Goal: Information Seeking & Learning: Learn about a topic

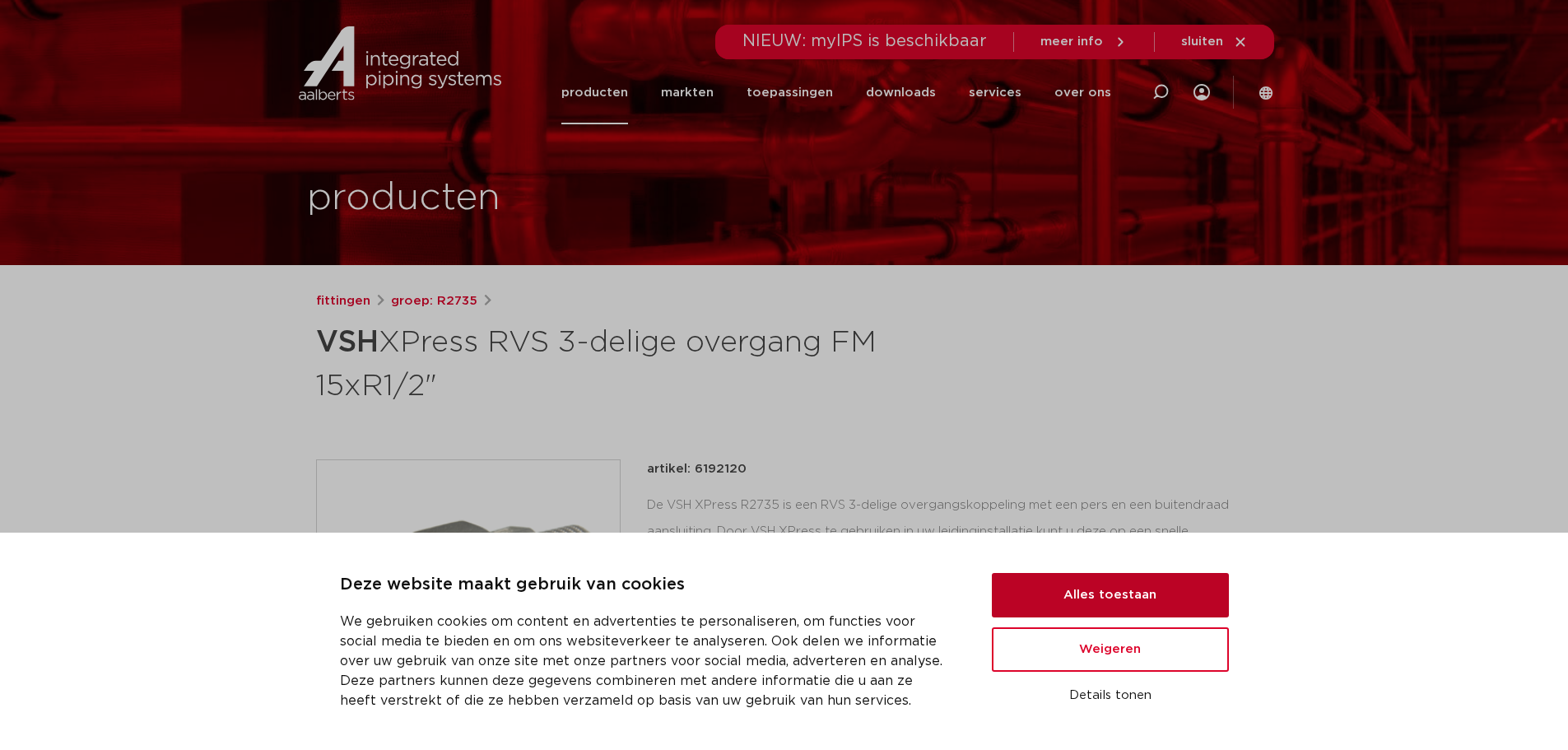
click at [1120, 595] on button "Alles toestaan" at bounding box center [1109, 594] width 237 height 44
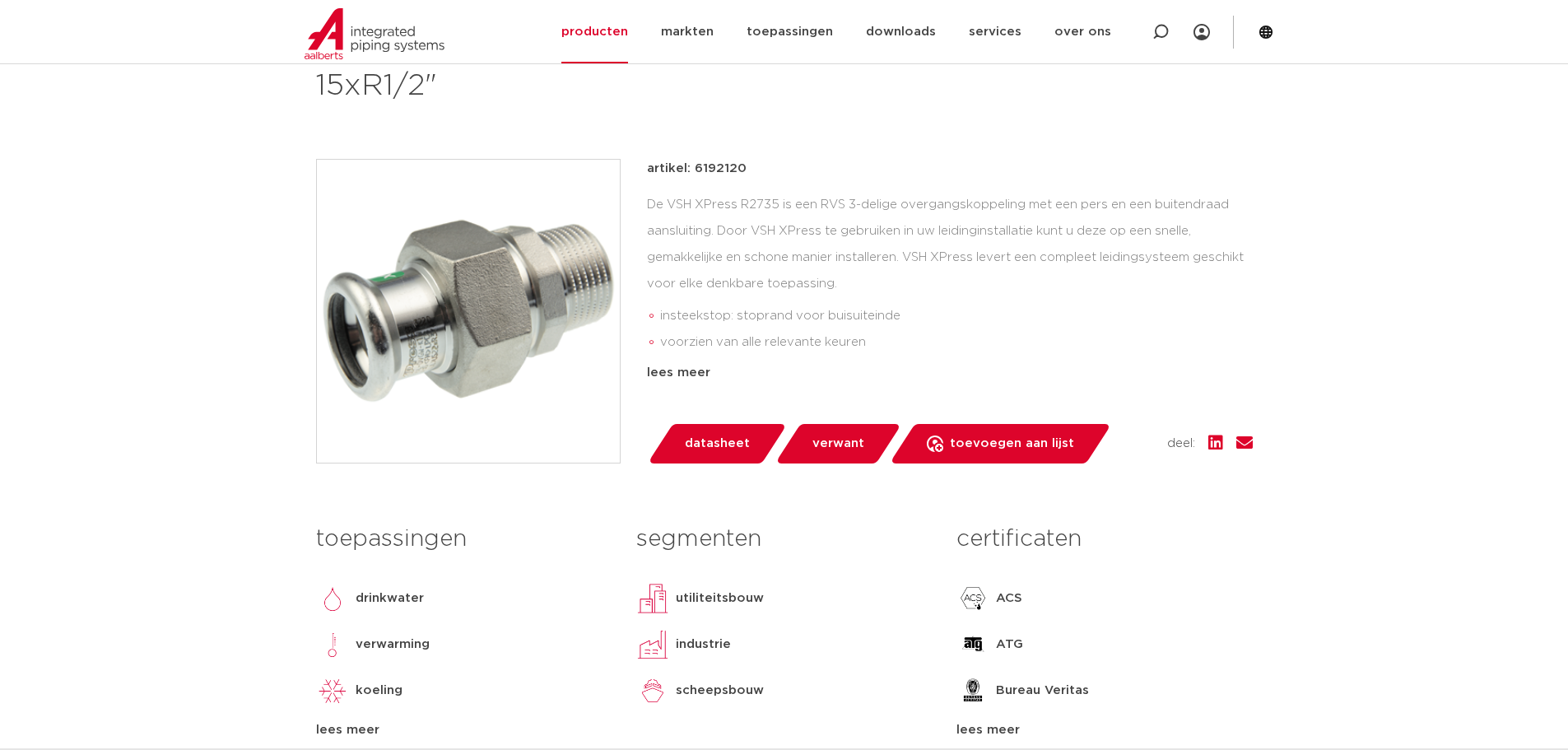
scroll to position [329, 0]
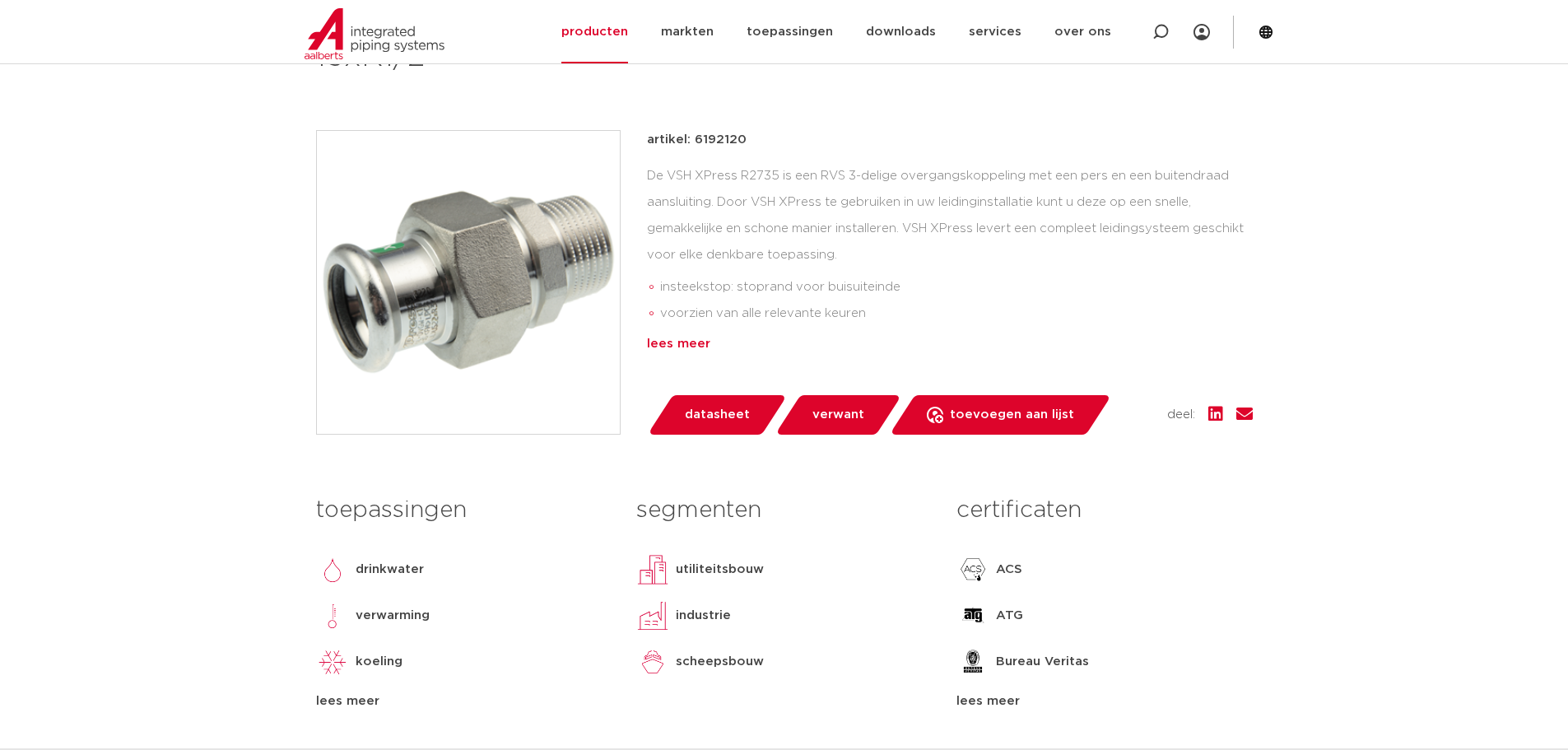
click at [694, 339] on div "lees meer" at bounding box center [949, 344] width 606 height 20
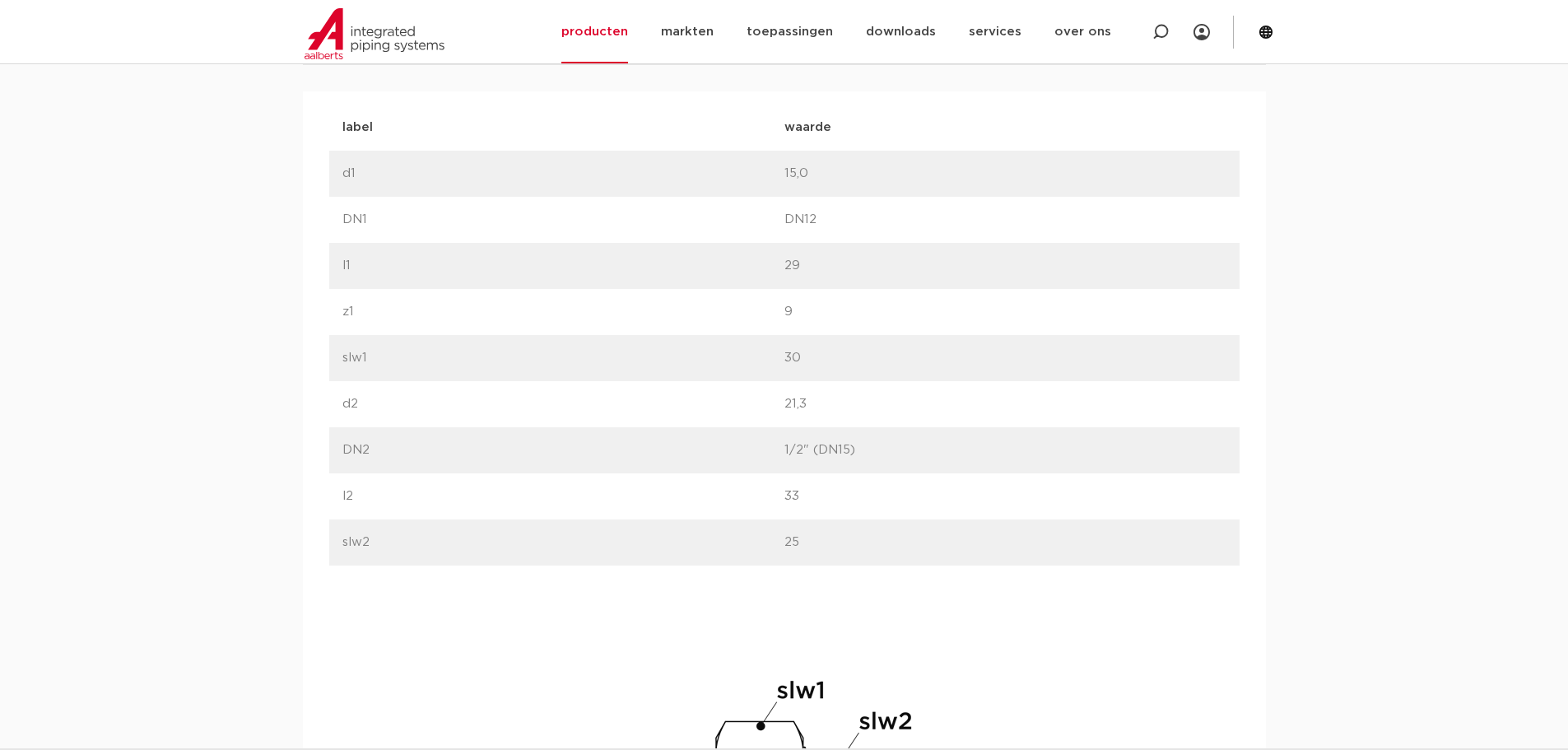
scroll to position [1149, 0]
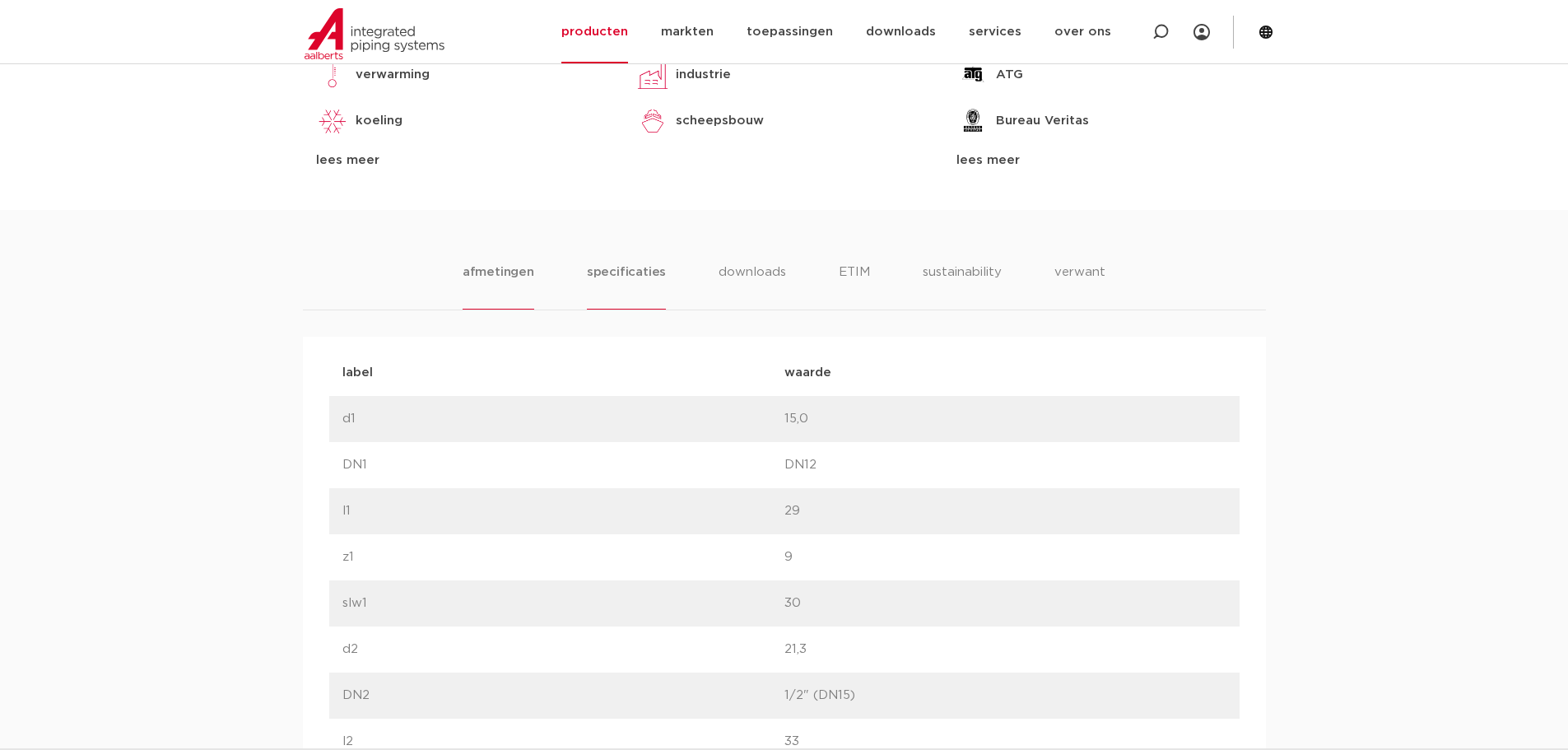
click at [613, 271] on li "specificaties" at bounding box center [626, 286] width 79 height 47
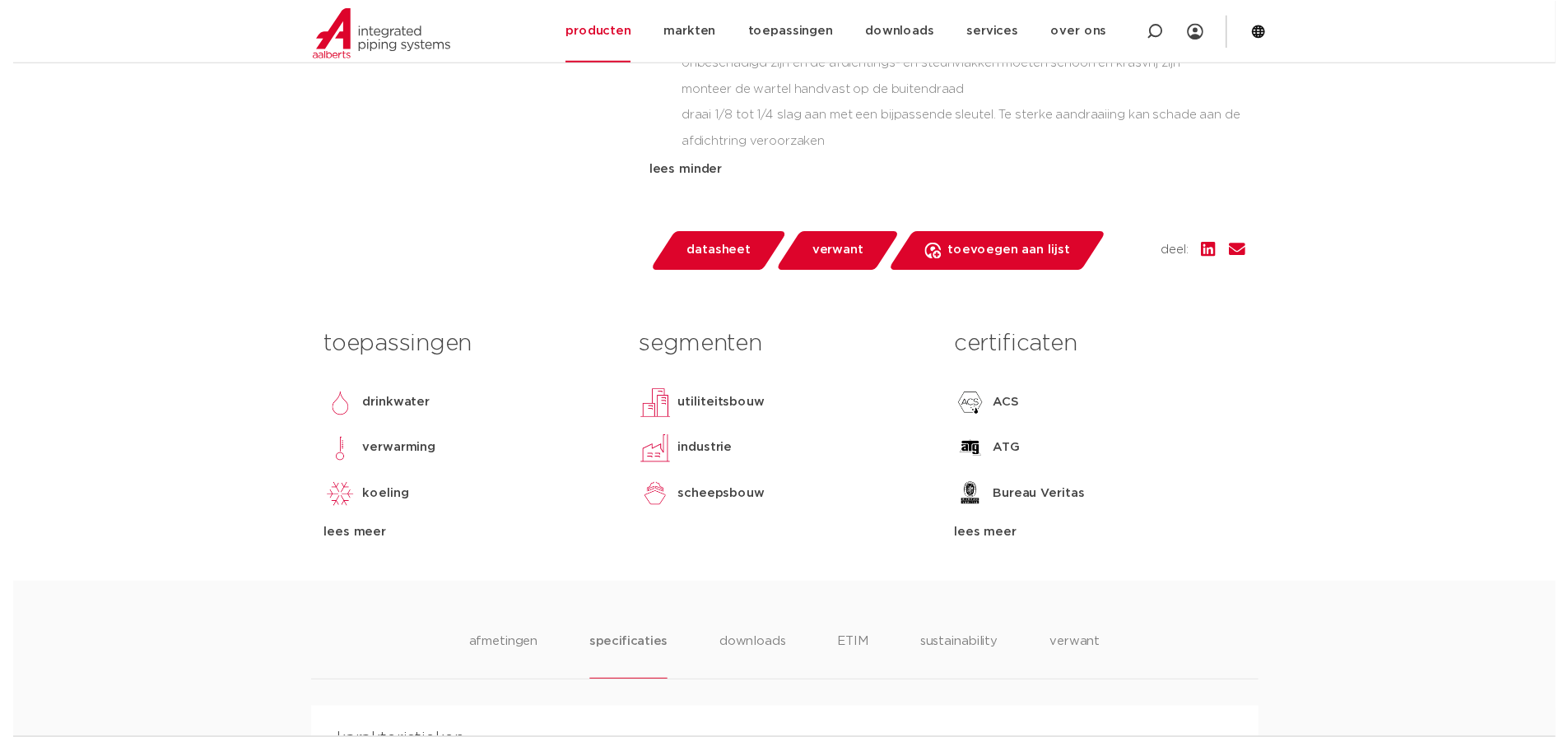
scroll to position [737, 0]
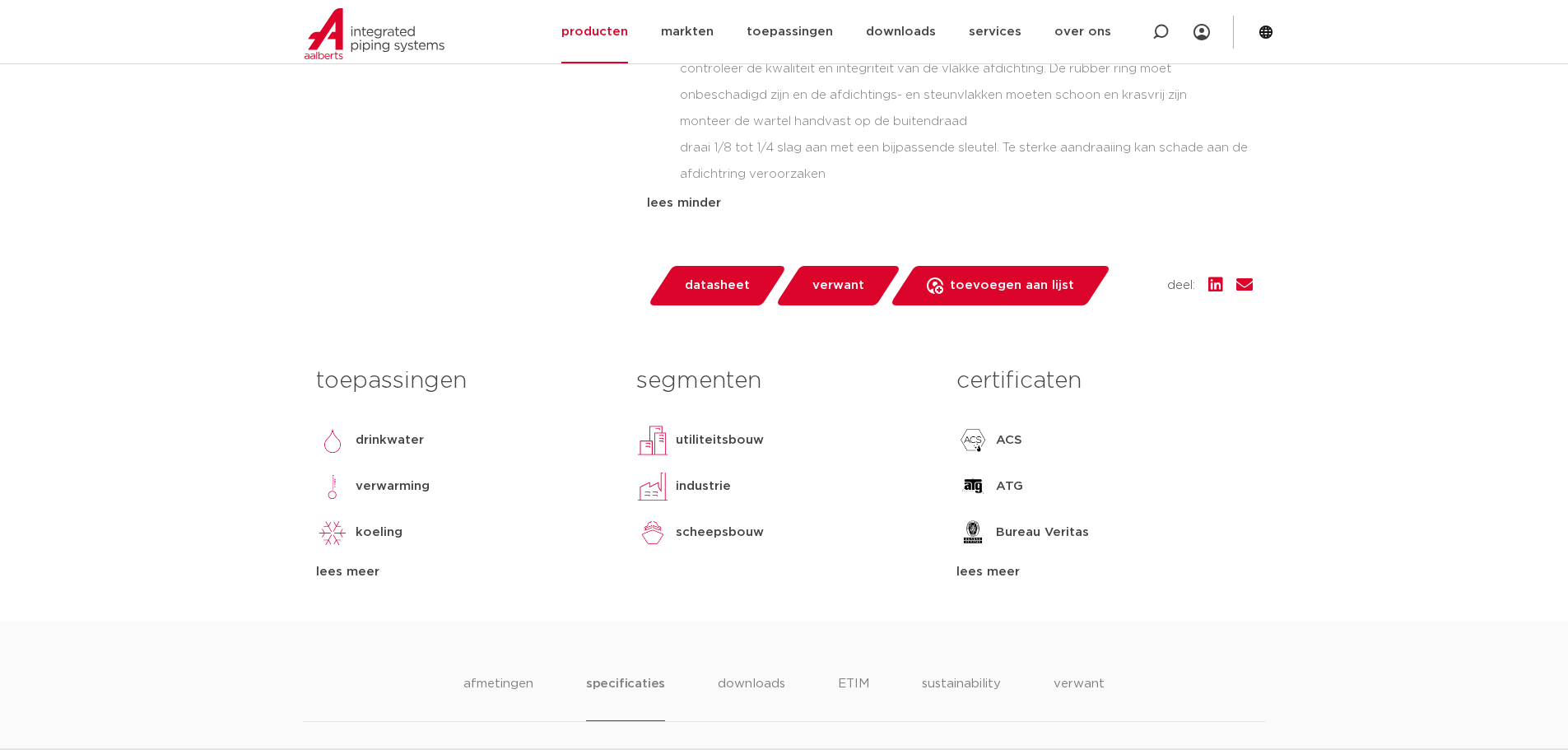
click at [707, 293] on span "datasheet" at bounding box center [717, 285] width 65 height 27
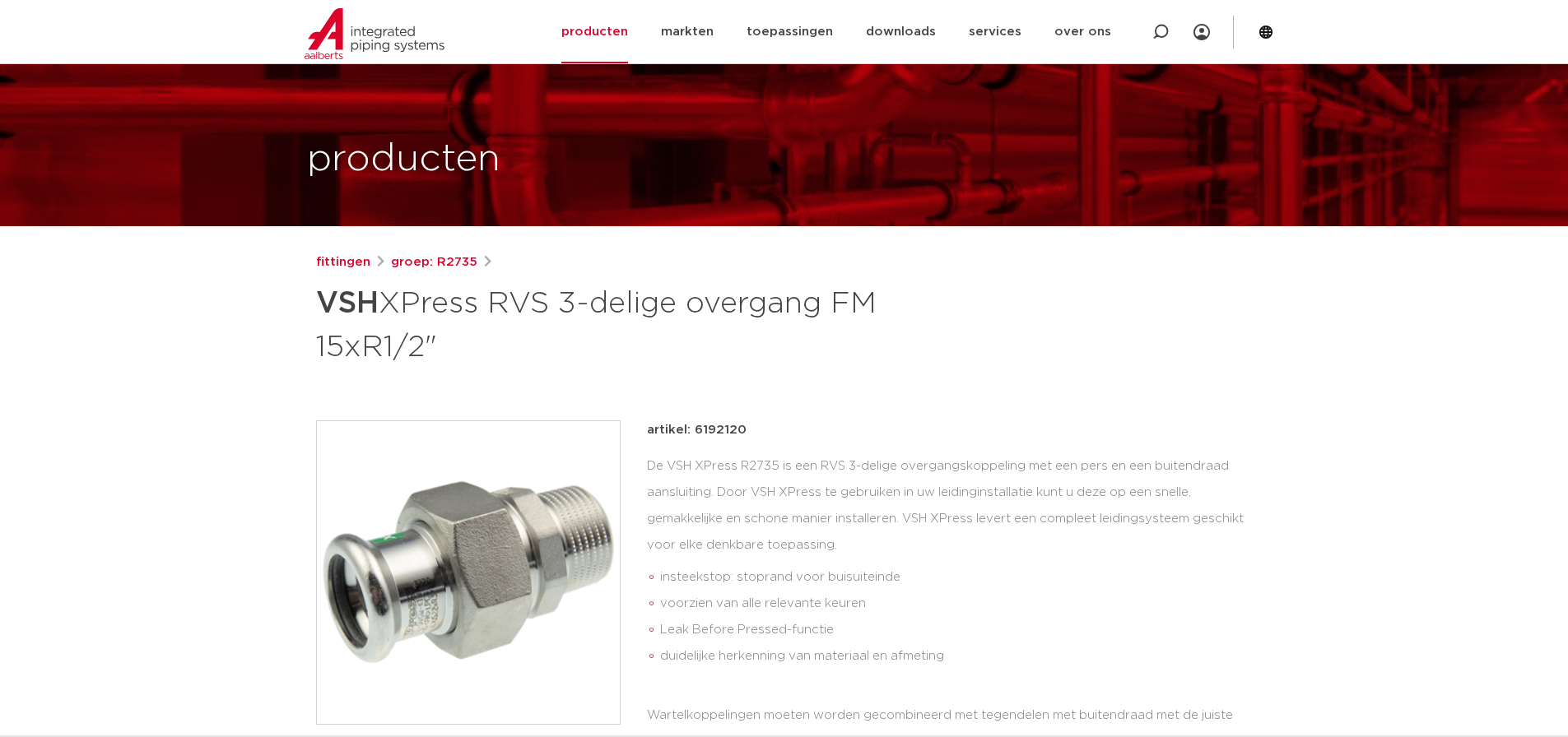
scroll to position [0, 0]
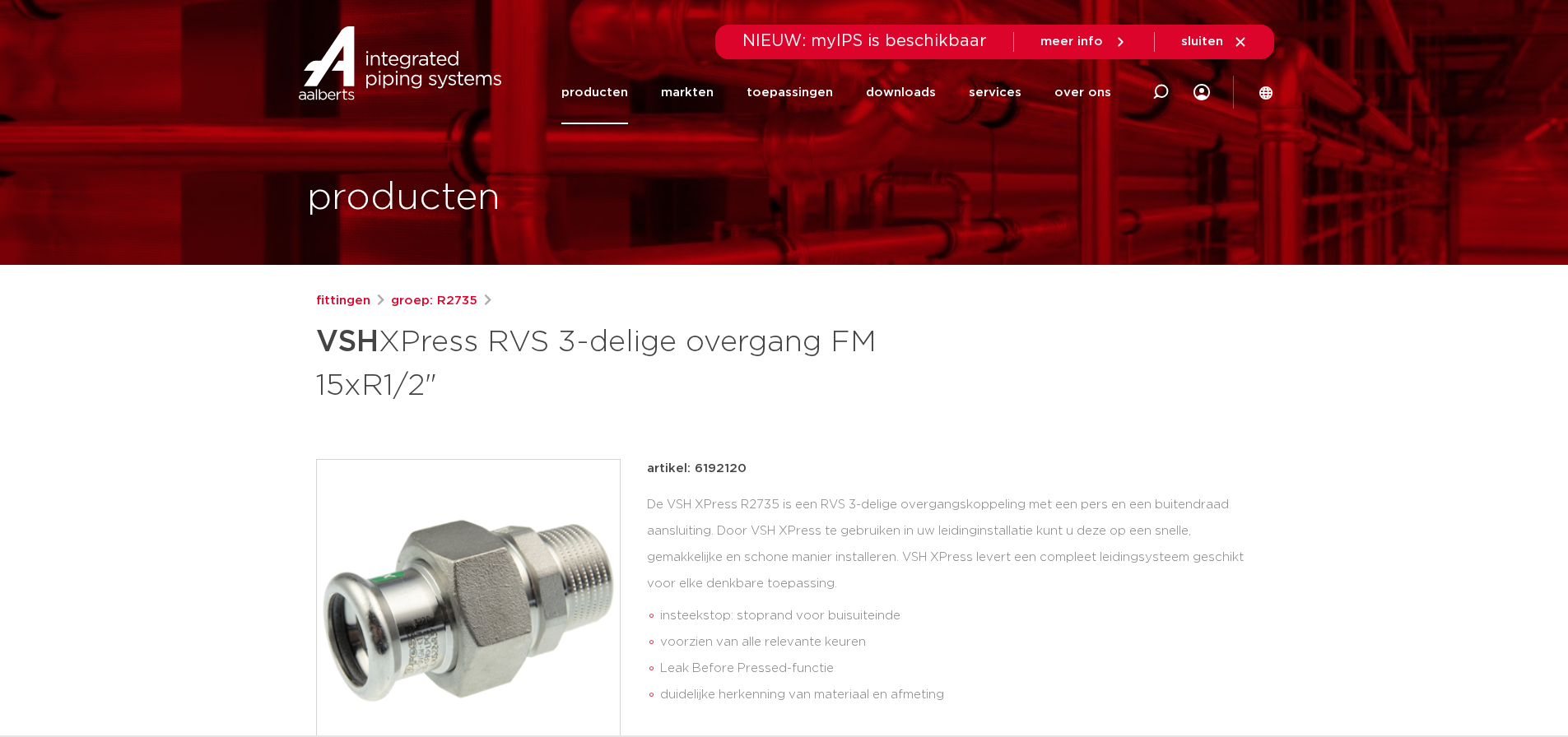
click at [622, 88] on link "producten" at bounding box center [595, 92] width 67 height 64
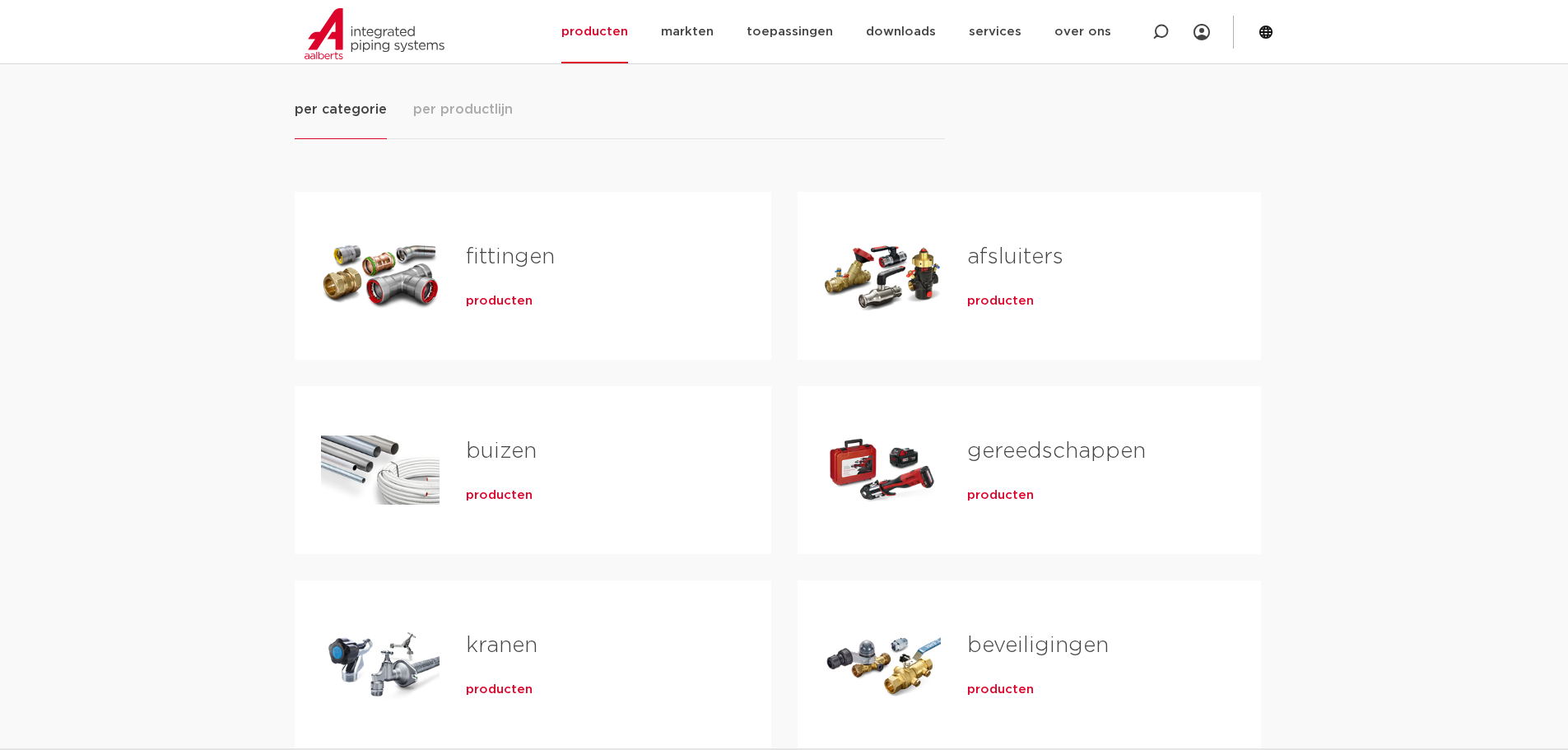
scroll to position [246, 0]
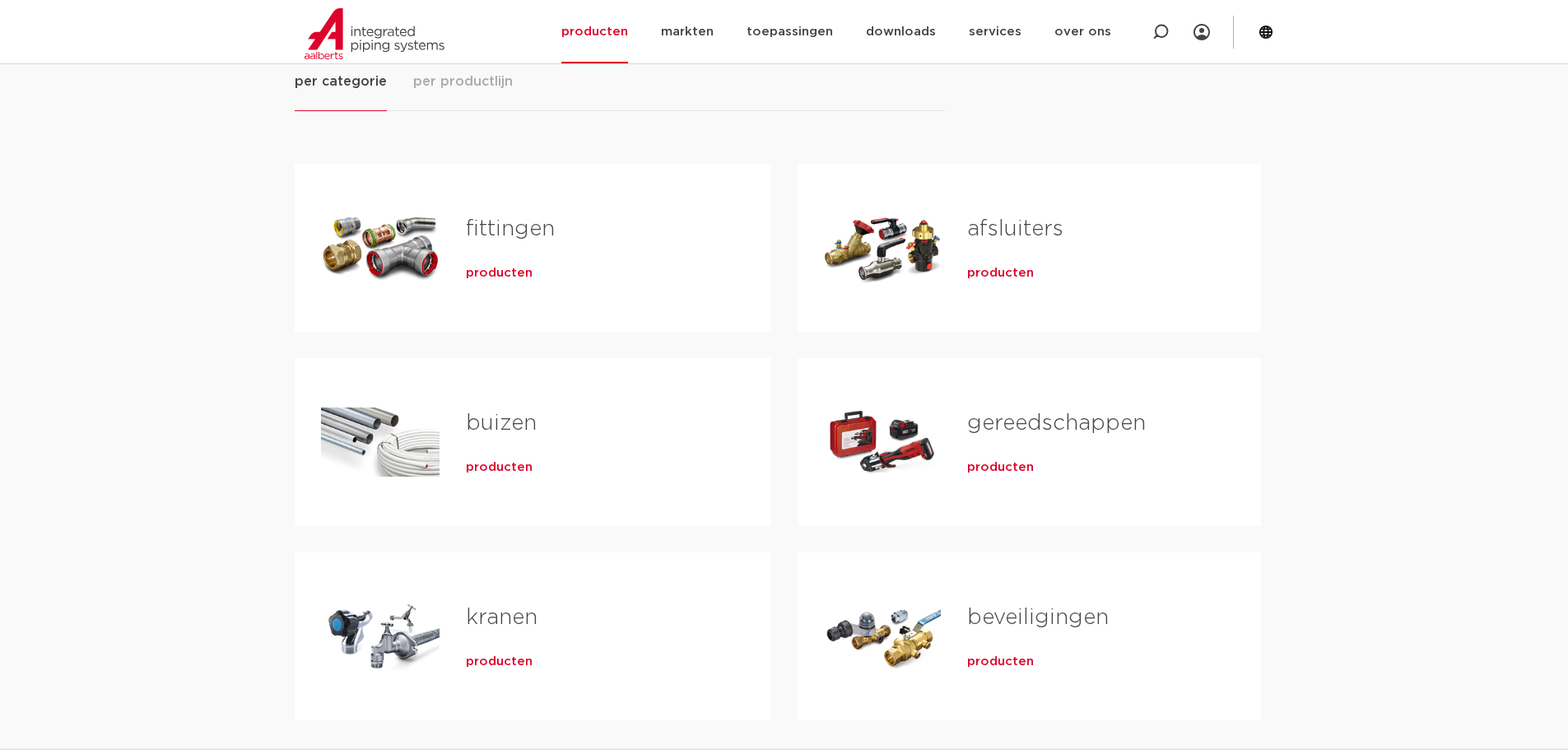
click at [1063, 419] on link "gereedschappen" at bounding box center [1056, 423] width 179 height 22
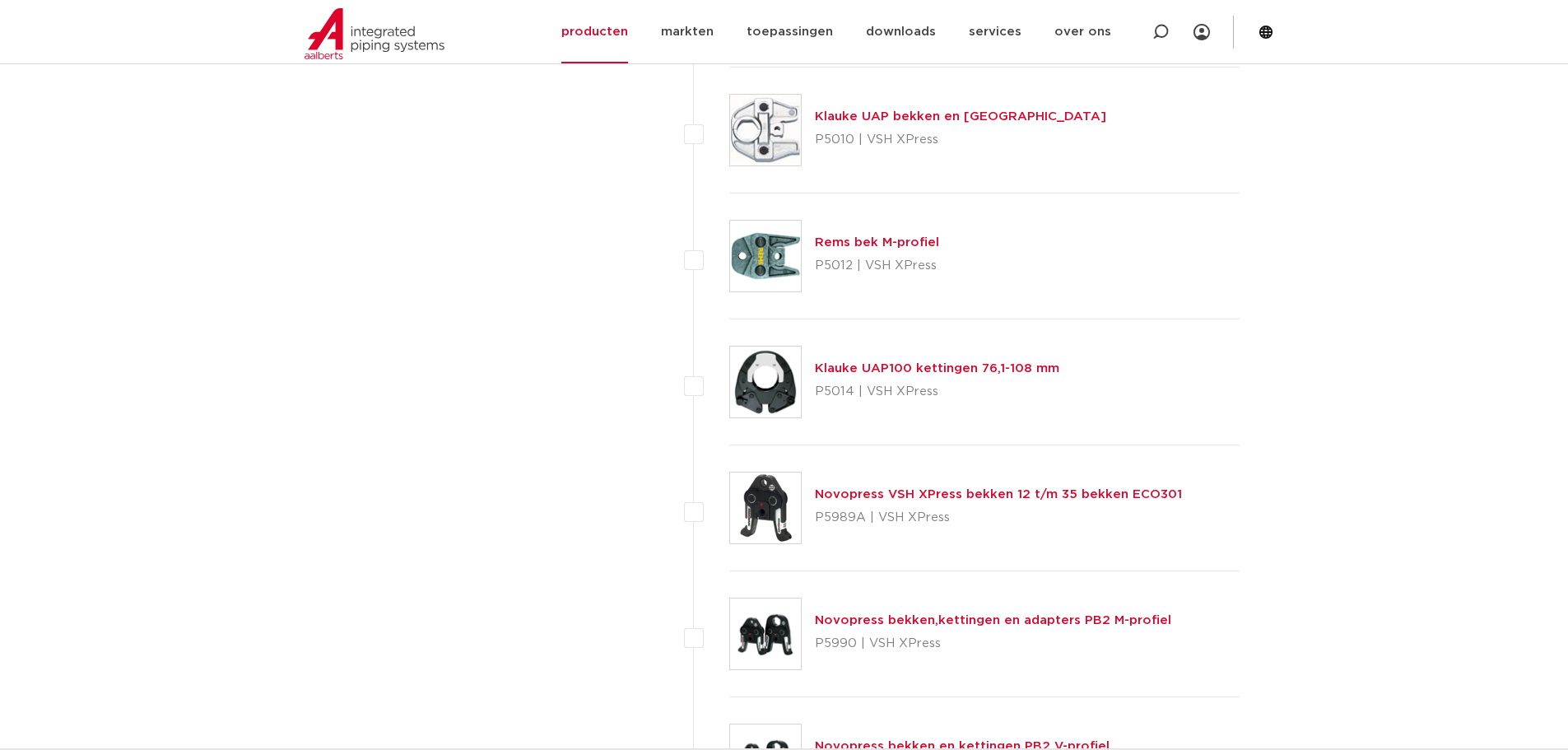
scroll to position [4526, 0]
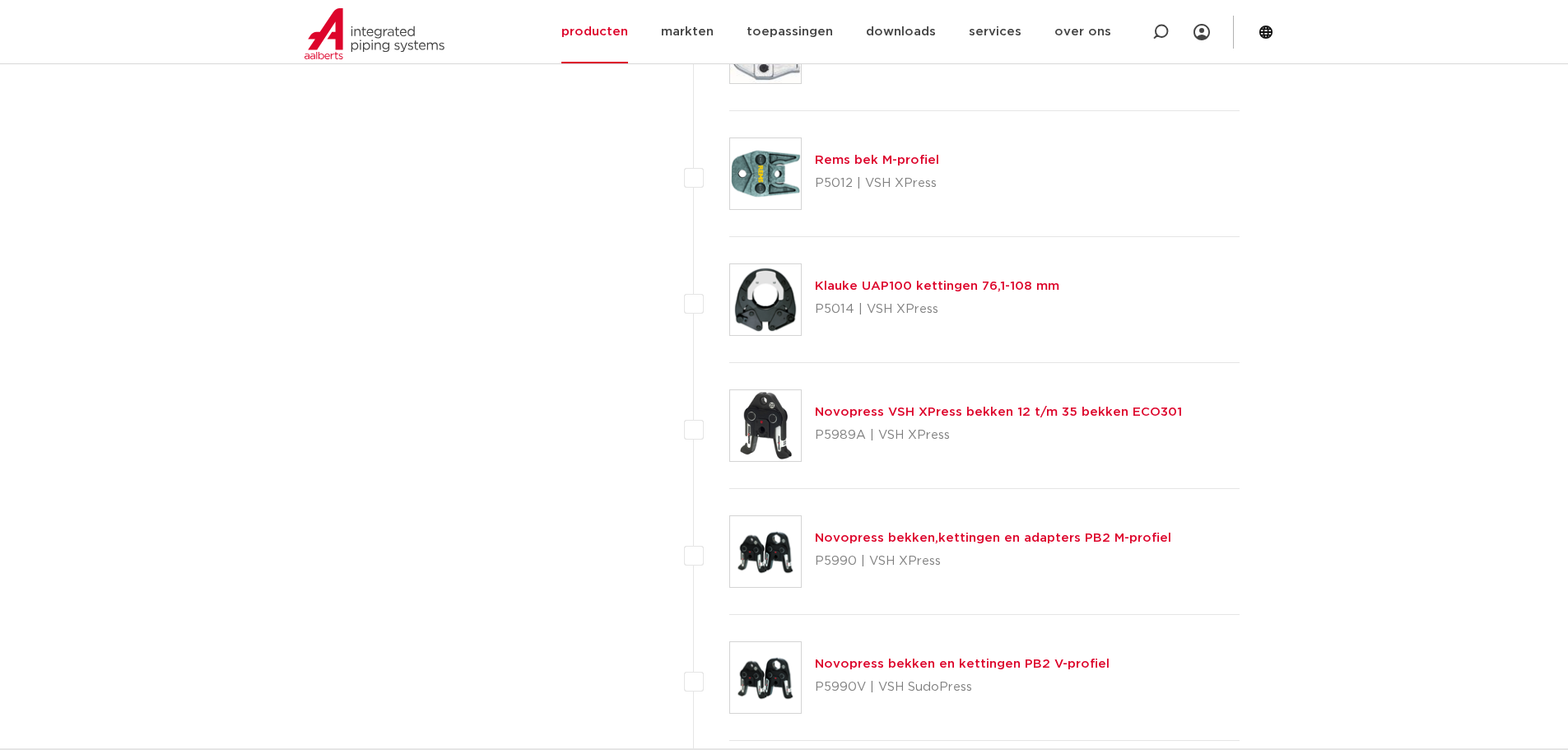
click at [872, 408] on link "Novopress VSH XPress bekken 12 t/m 35 bekken ECO301" at bounding box center [999, 411] width 367 height 13
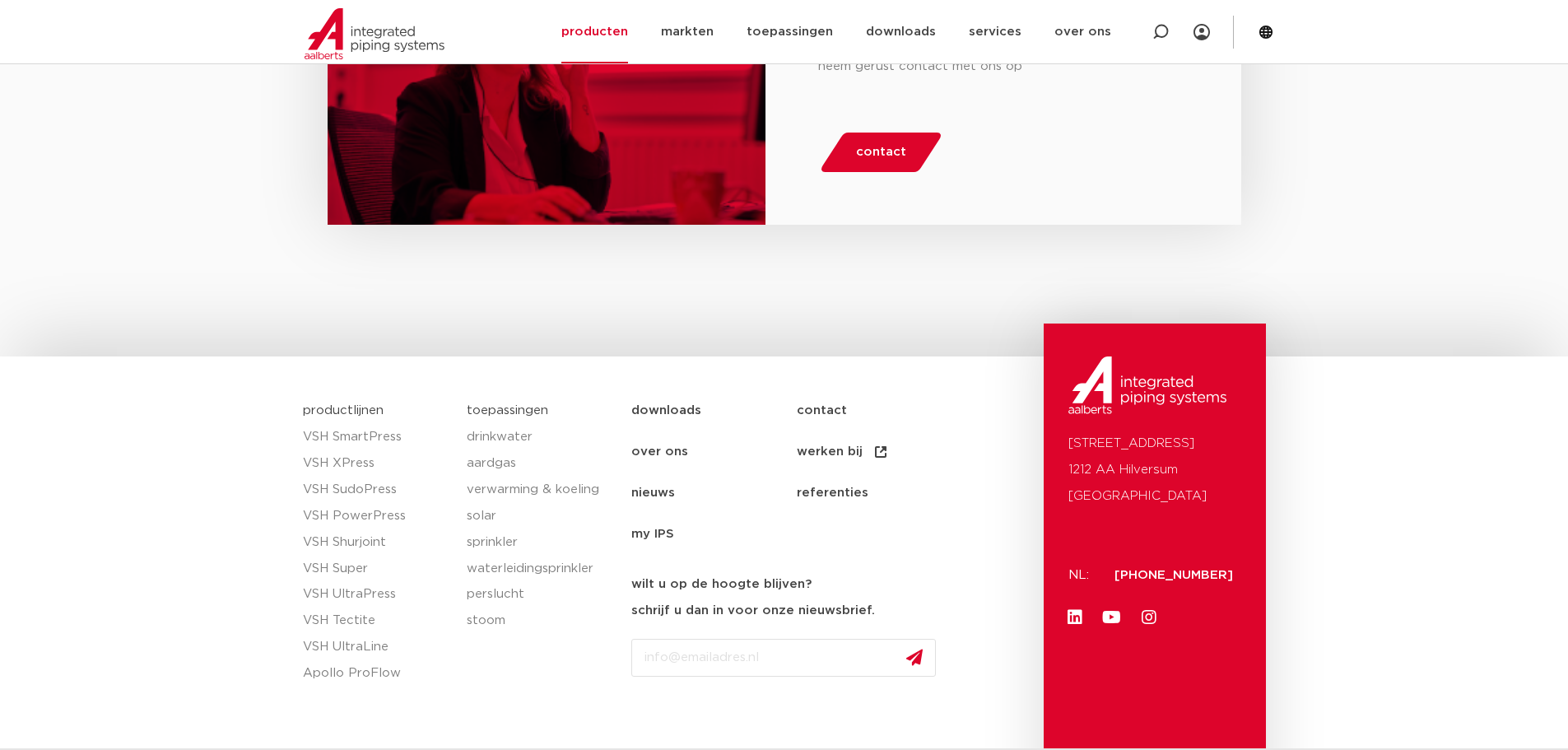
scroll to position [1706, 0]
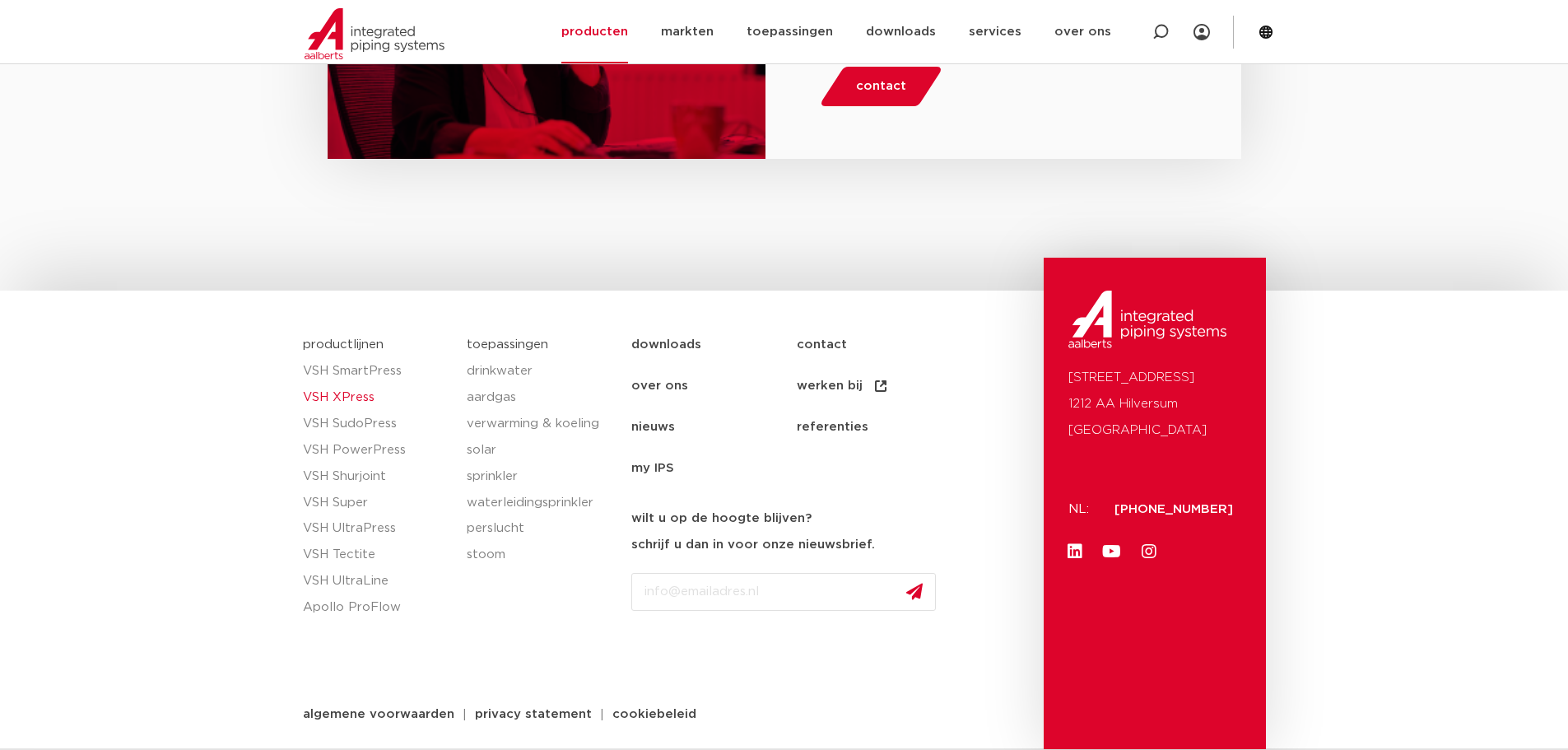
click at [356, 395] on link "VSH XPress" at bounding box center [376, 397] width 148 height 27
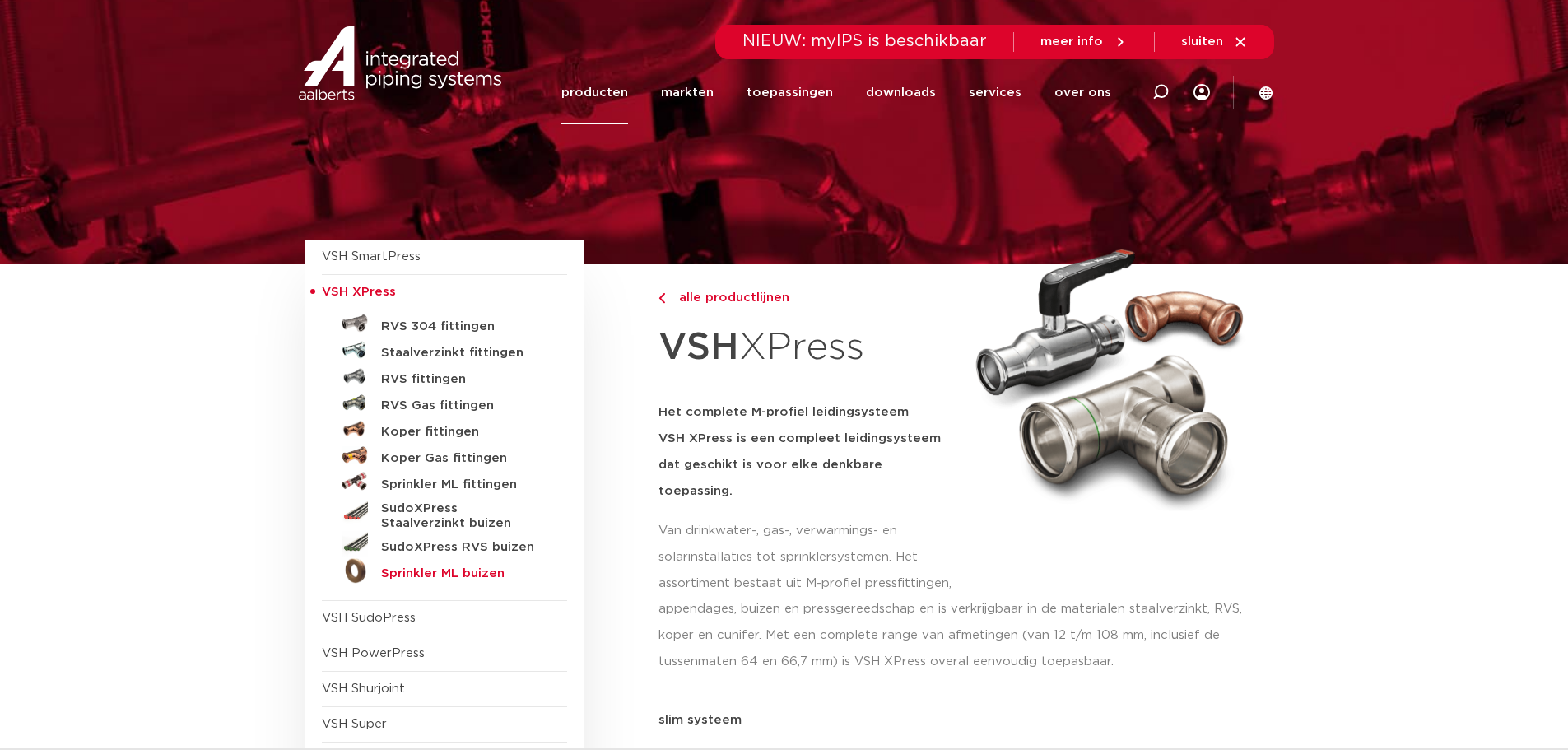
scroll to position [246, 0]
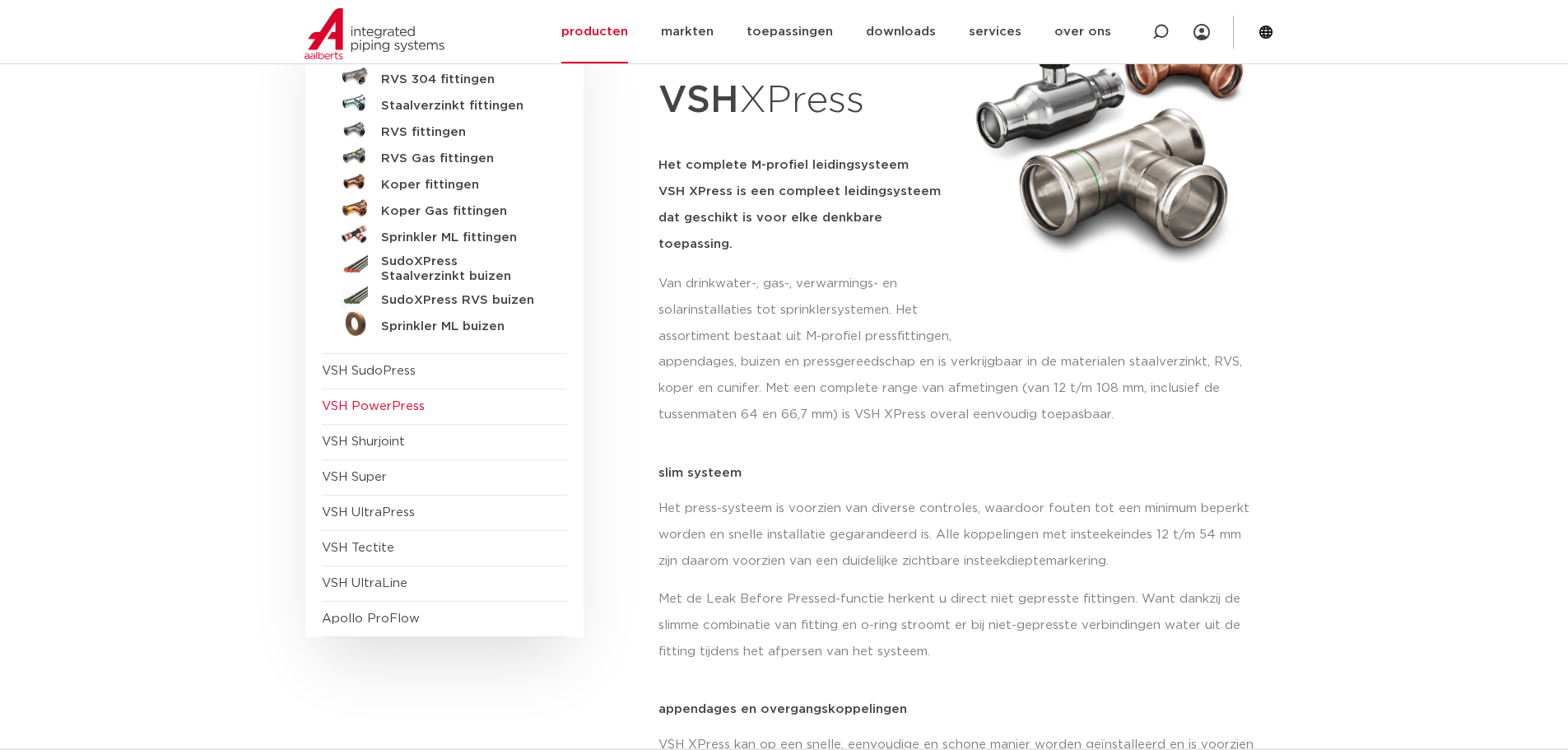
click at [395, 400] on span "VSH PowerPress" at bounding box center [373, 405] width 103 height 13
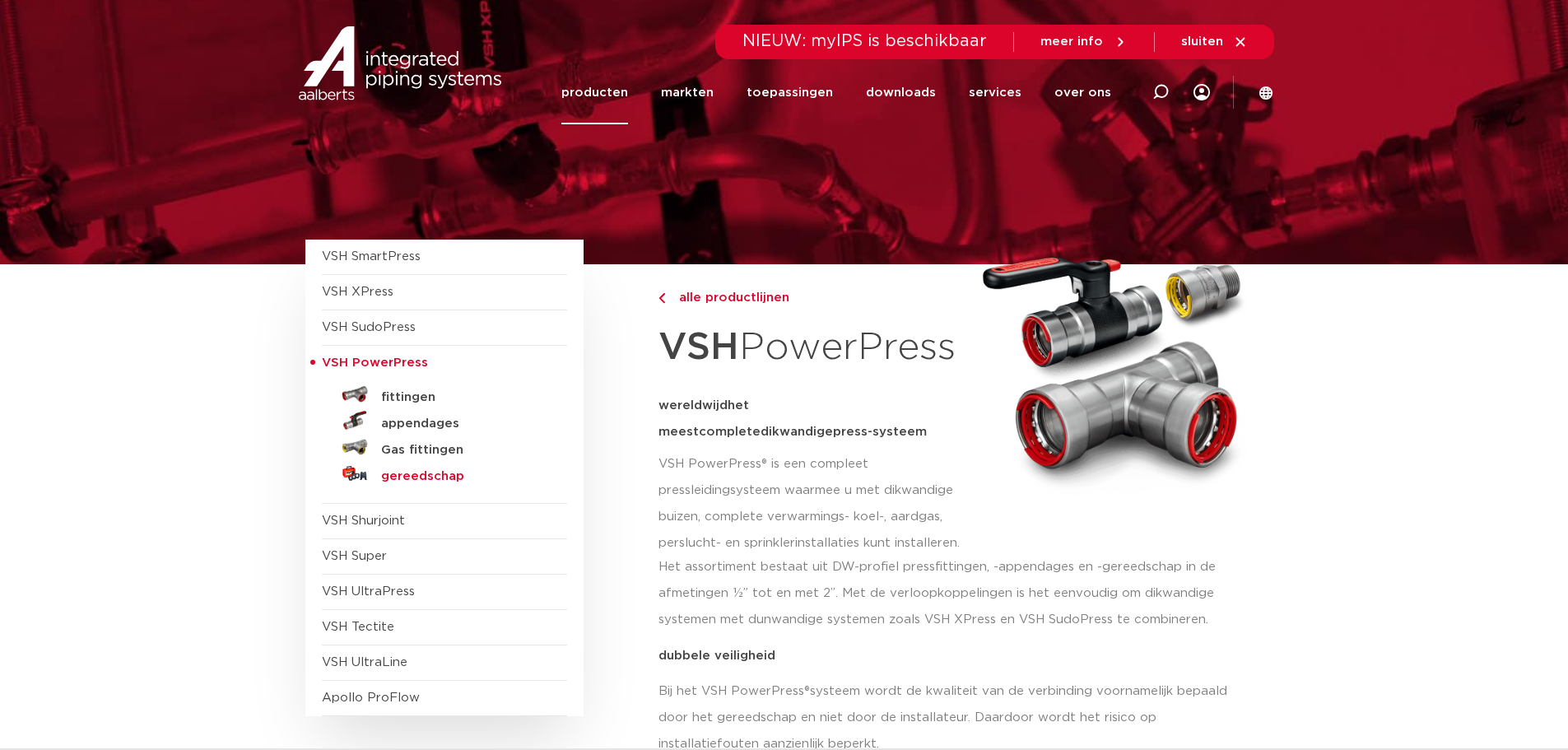
click at [400, 471] on h5 "gereedschap" at bounding box center [462, 476] width 163 height 15
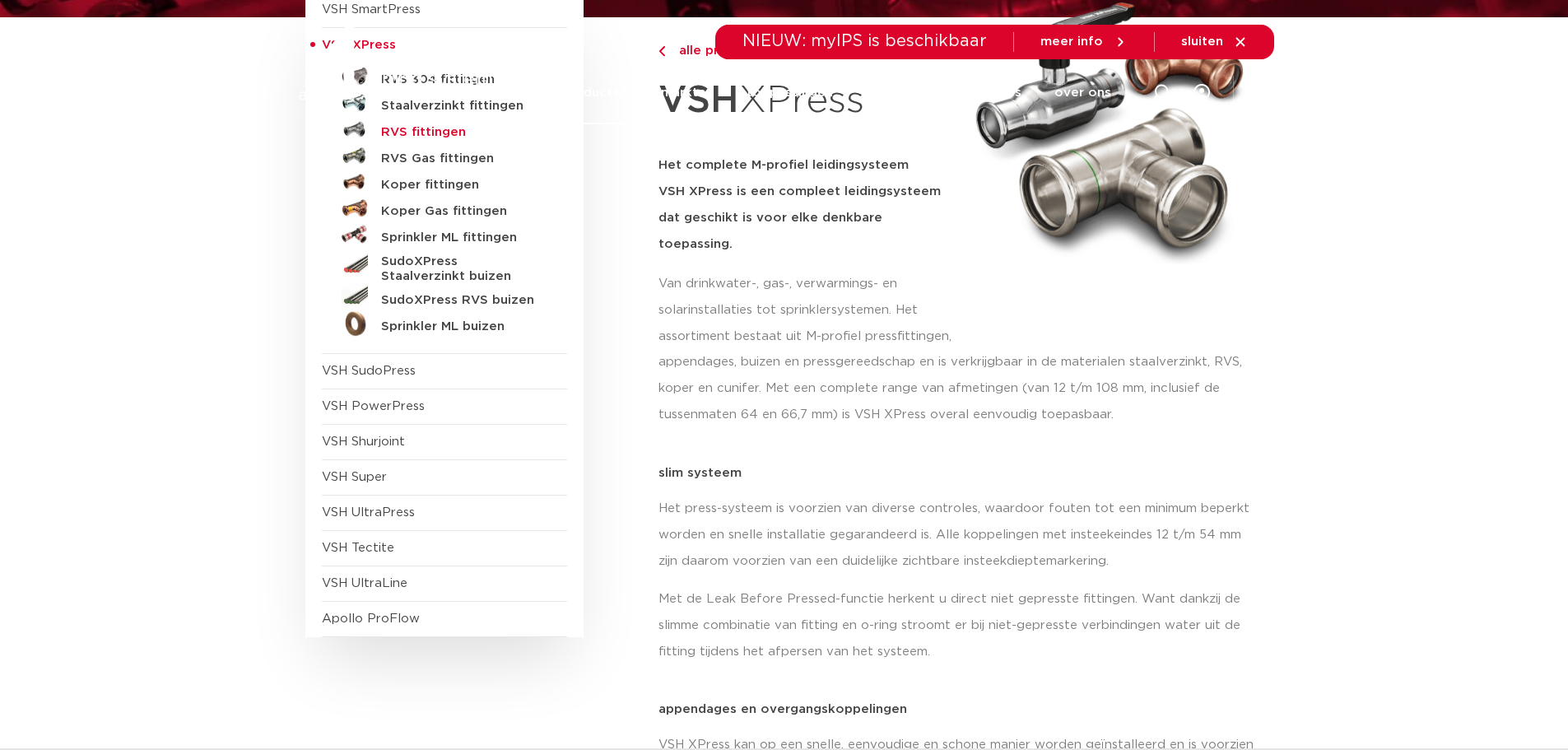
click at [446, 131] on h5 "RVS fittingen" at bounding box center [462, 132] width 163 height 15
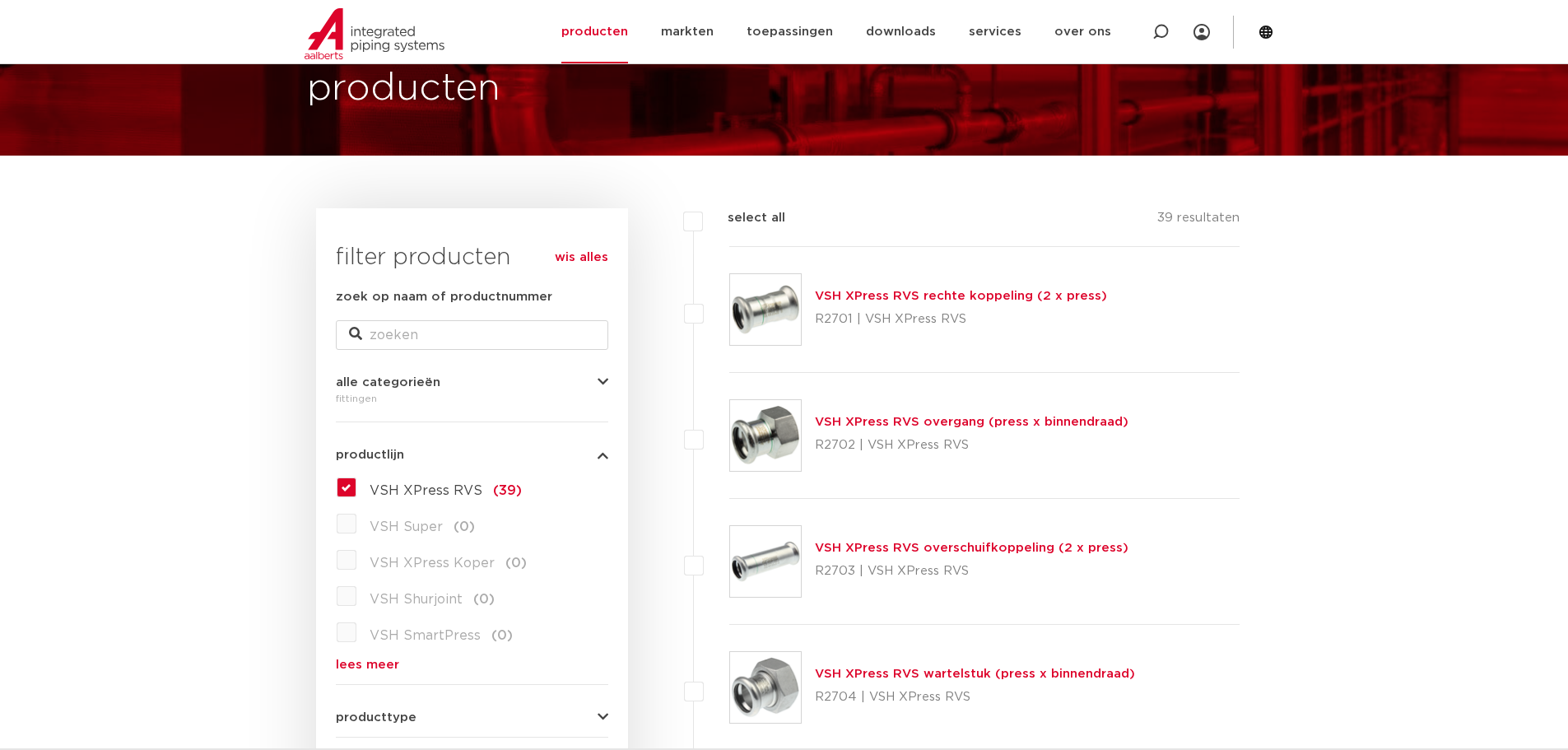
scroll to position [329, 0]
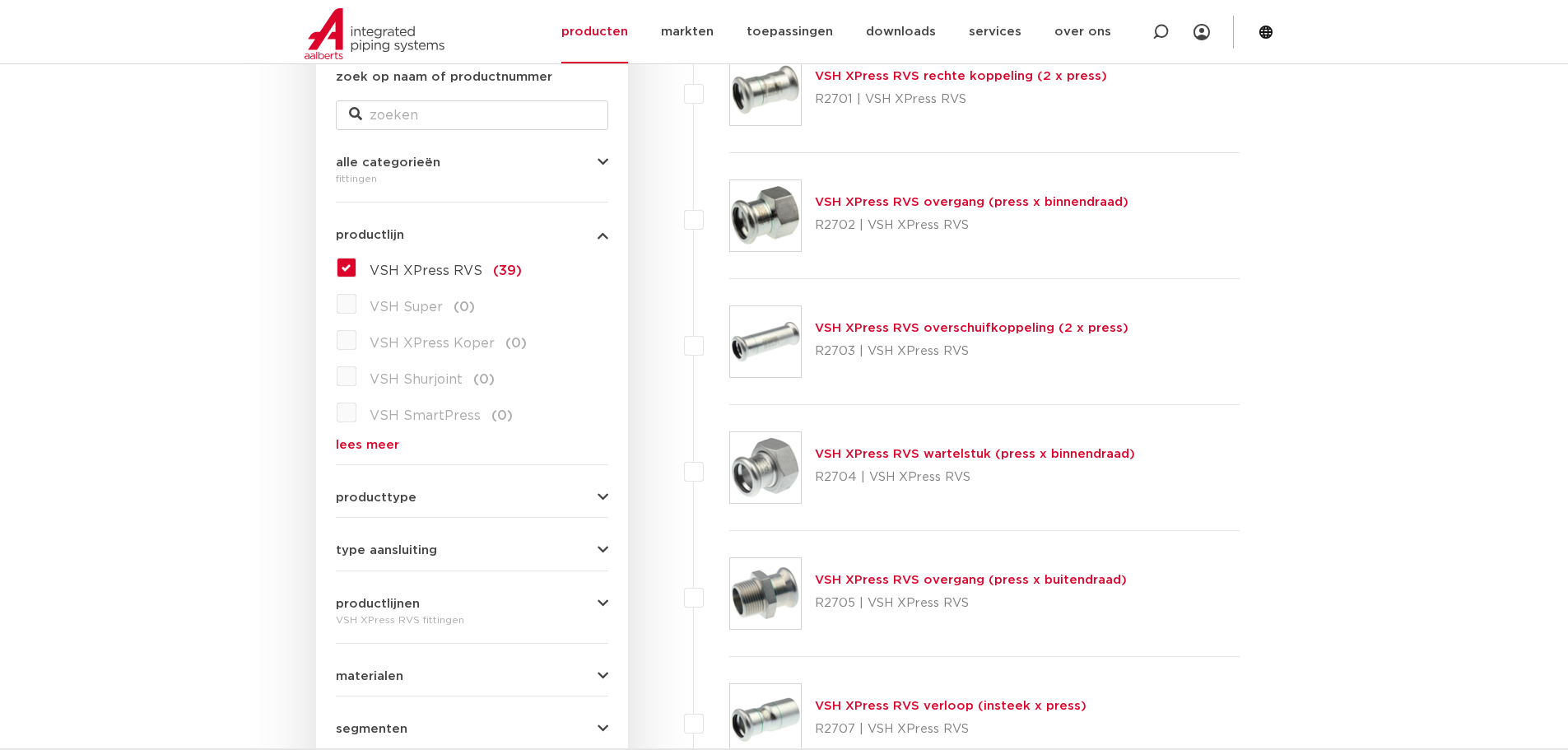
click at [389, 504] on span "producttype" at bounding box center [376, 497] width 81 height 13
click at [376, 548] on span "type aansluiting" at bounding box center [386, 550] width 101 height 13
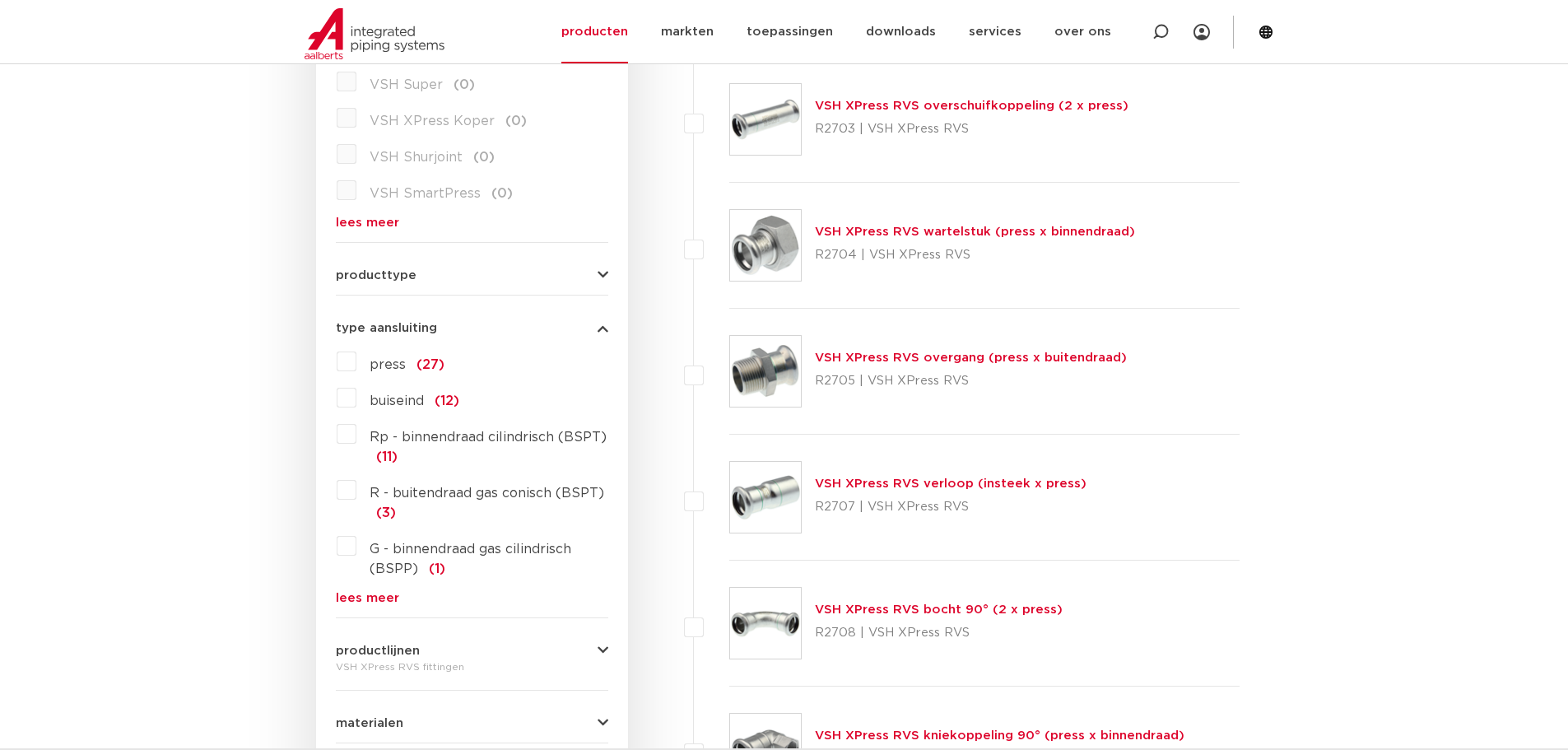
scroll to position [576, 0]
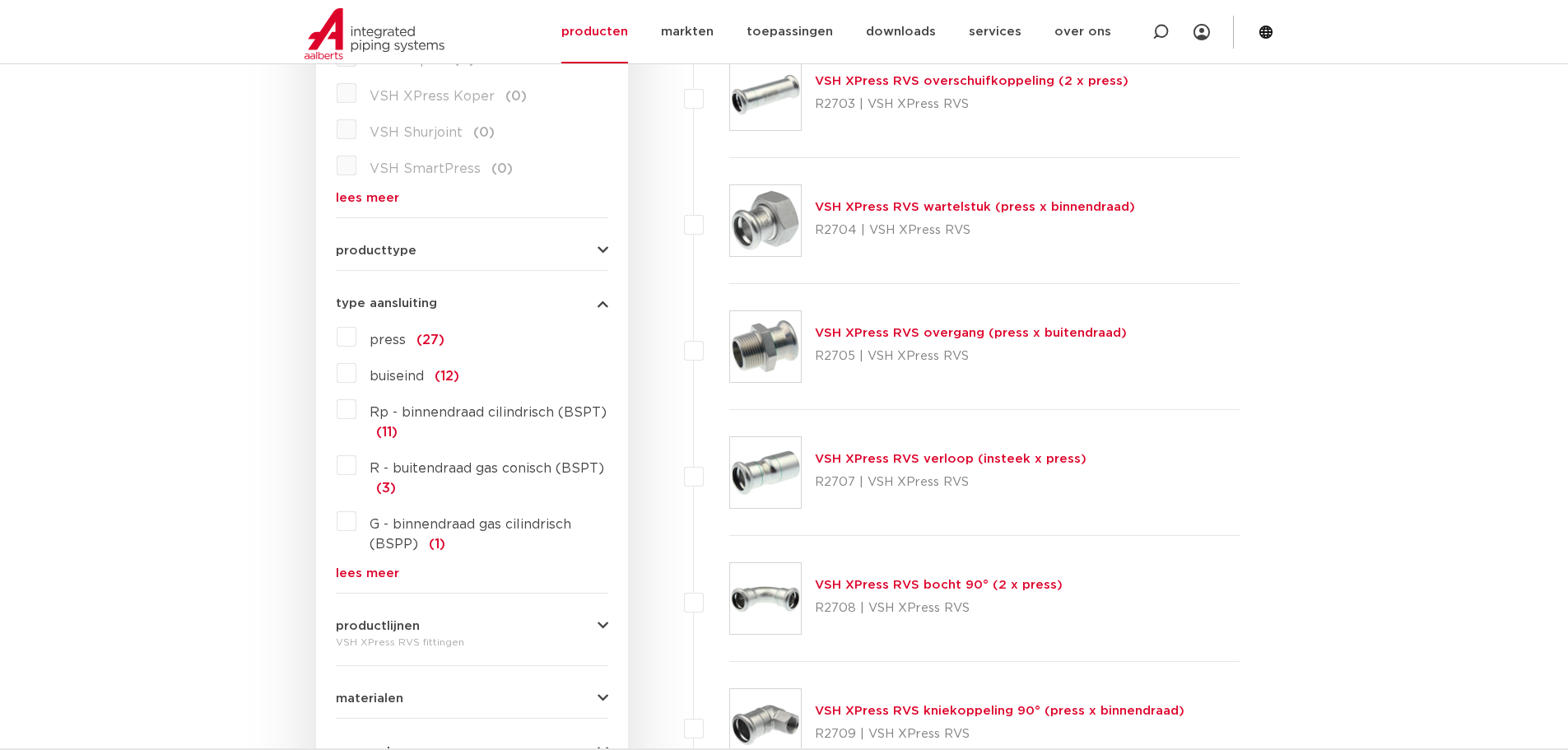
click at [356, 470] on label "R - buitendraad gas conisch (BSPT) (3)" at bounding box center [482, 474] width 252 height 46
click at [0, 0] on input "R - buitendraad gas conisch (BSPT) (3)" at bounding box center [0, 0] width 0 height 0
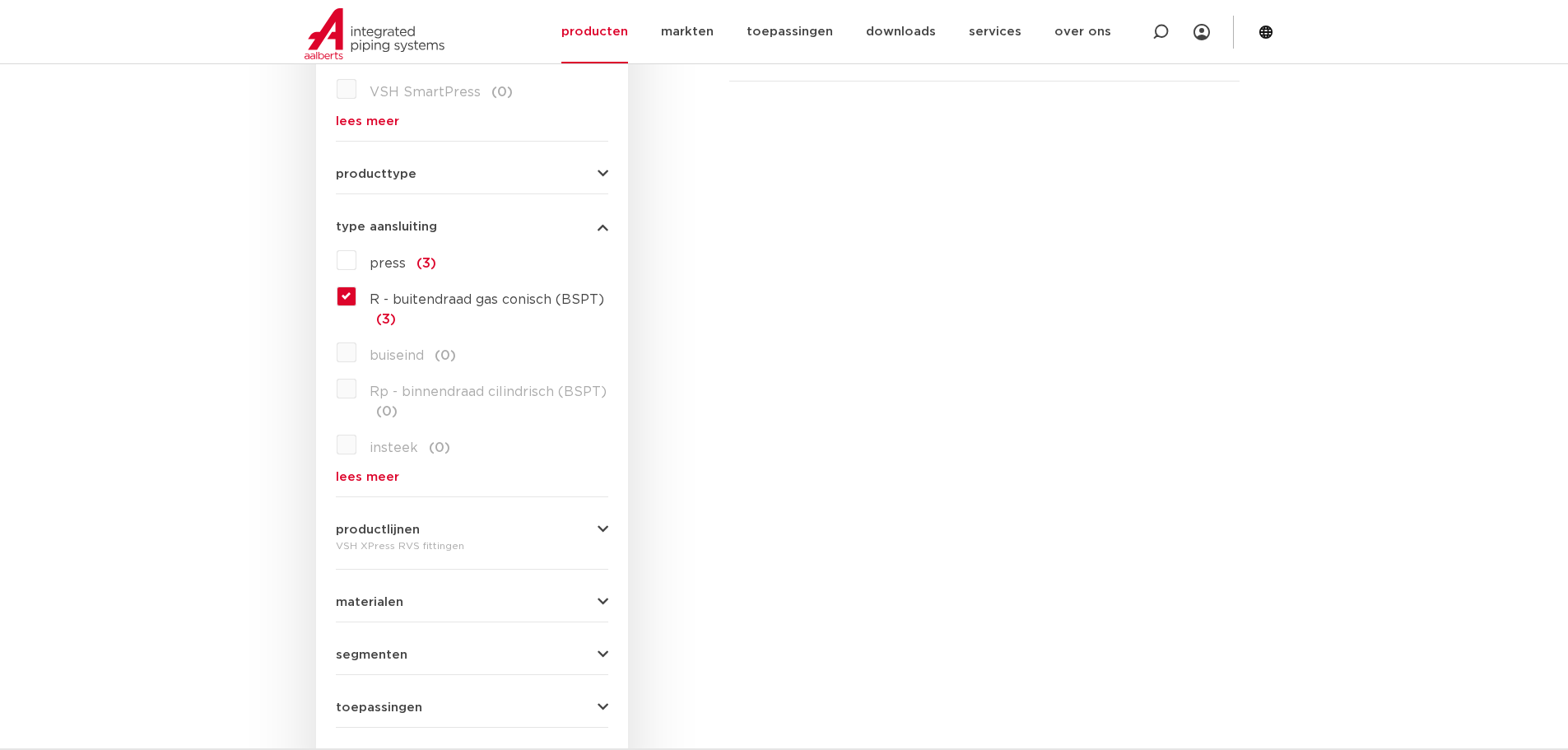
scroll to position [823, 0]
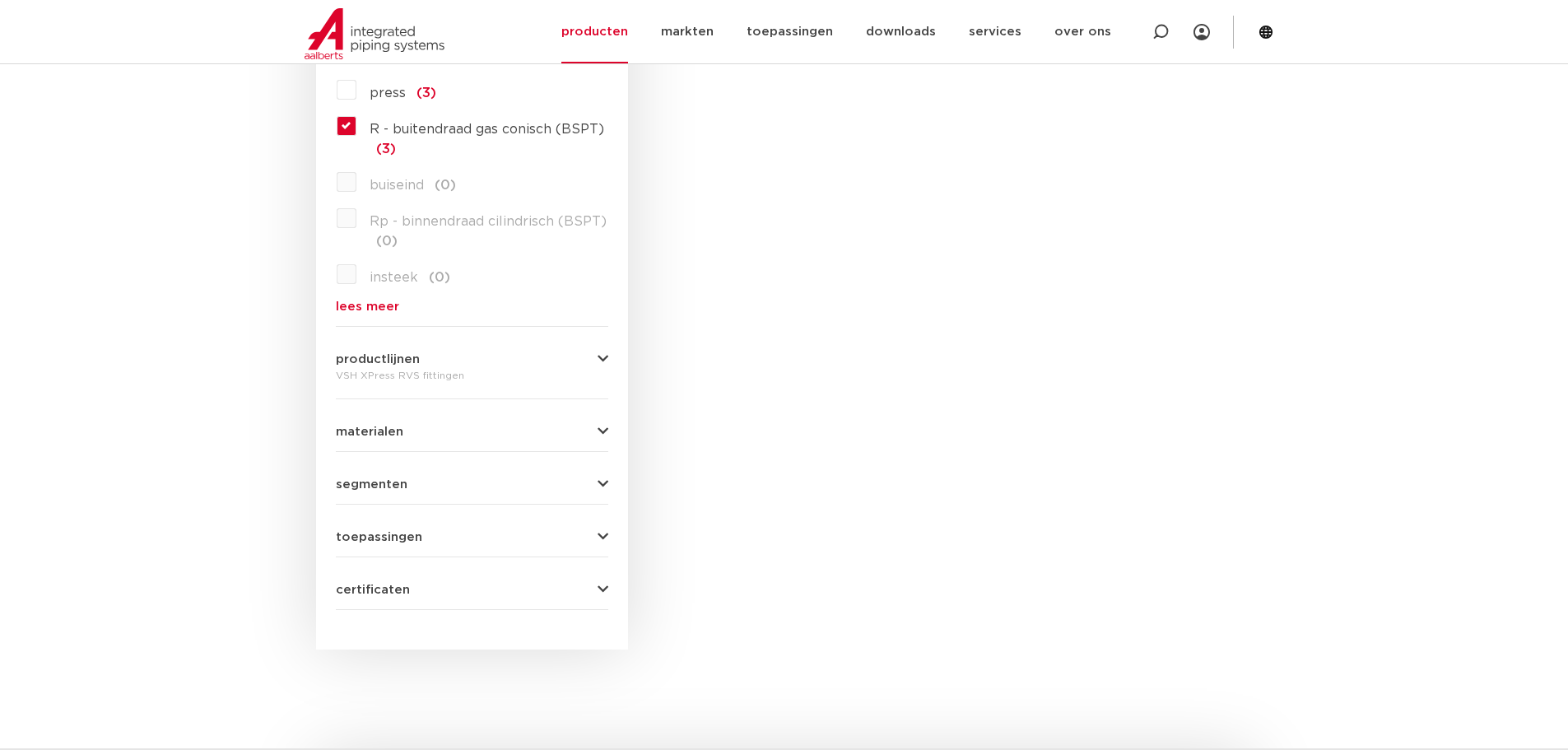
click at [360, 531] on span "toepassingen" at bounding box center [379, 537] width 86 height 13
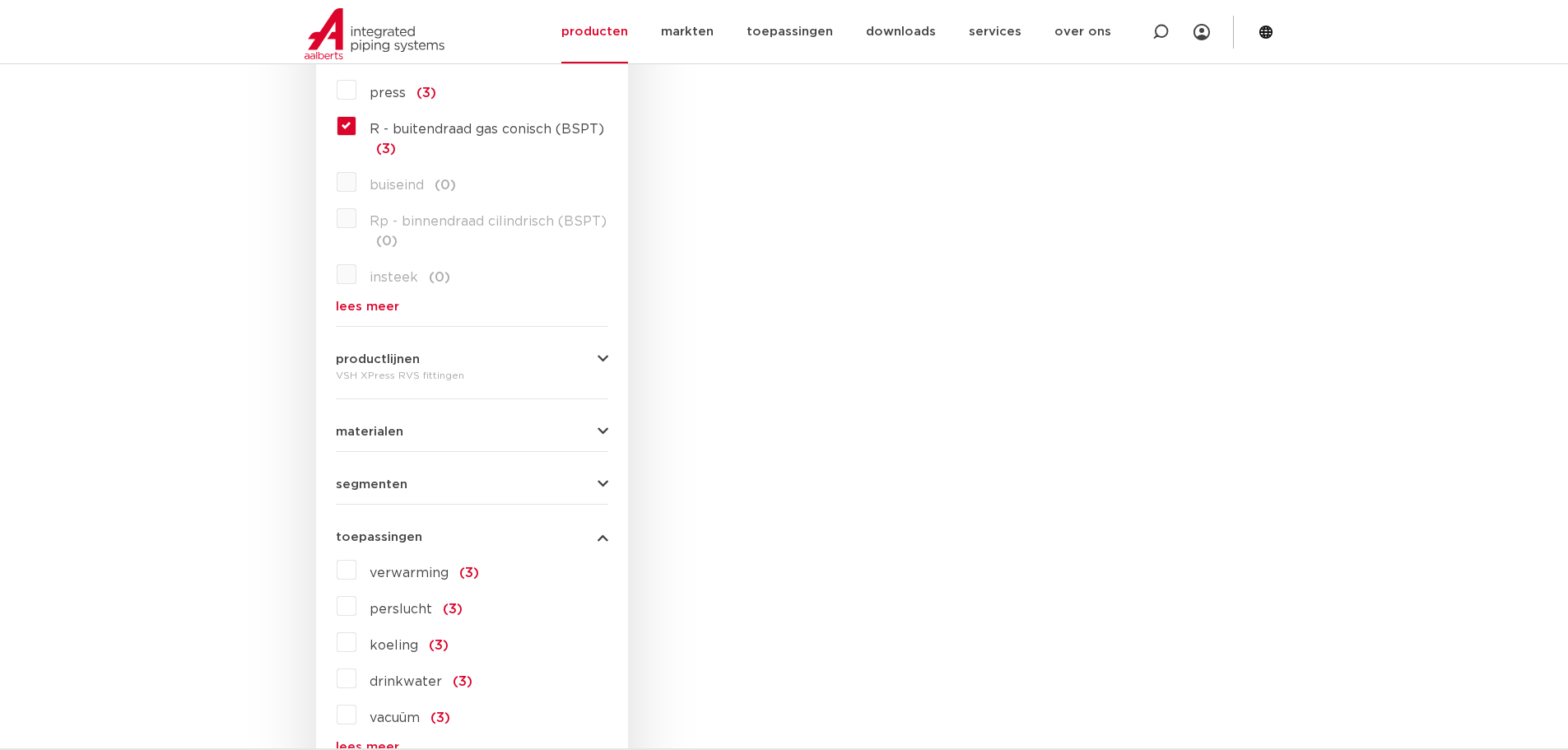
click at [357, 682] on label "drinkwater (3)" at bounding box center [414, 677] width 116 height 27
click at [0, 0] on input "drinkwater (3)" at bounding box center [0, 0] width 0 height 0
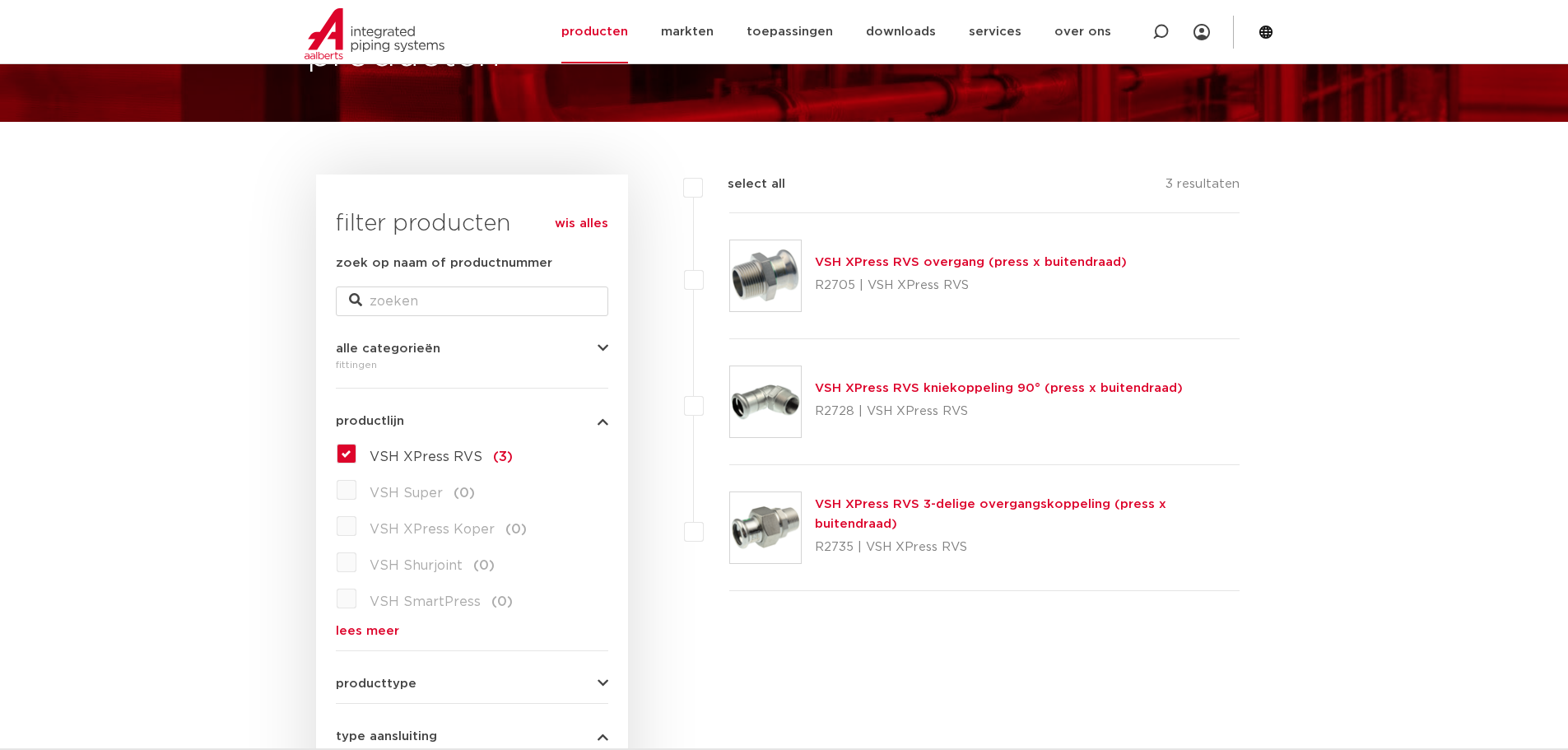
scroll to position [82, 0]
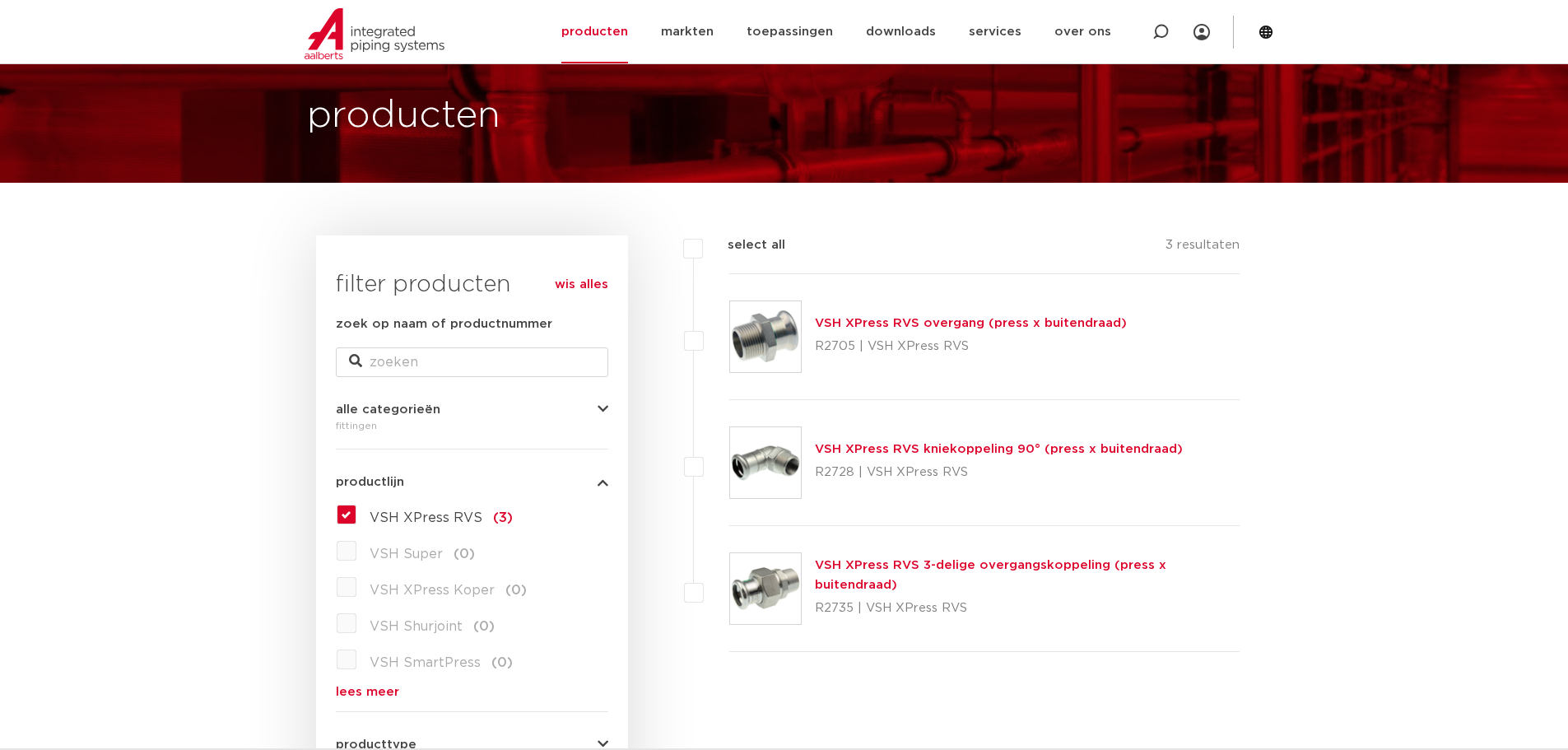
click at [859, 323] on link "VSH XPress RVS overgang (press x buitendraad)" at bounding box center [971, 323] width 312 height 13
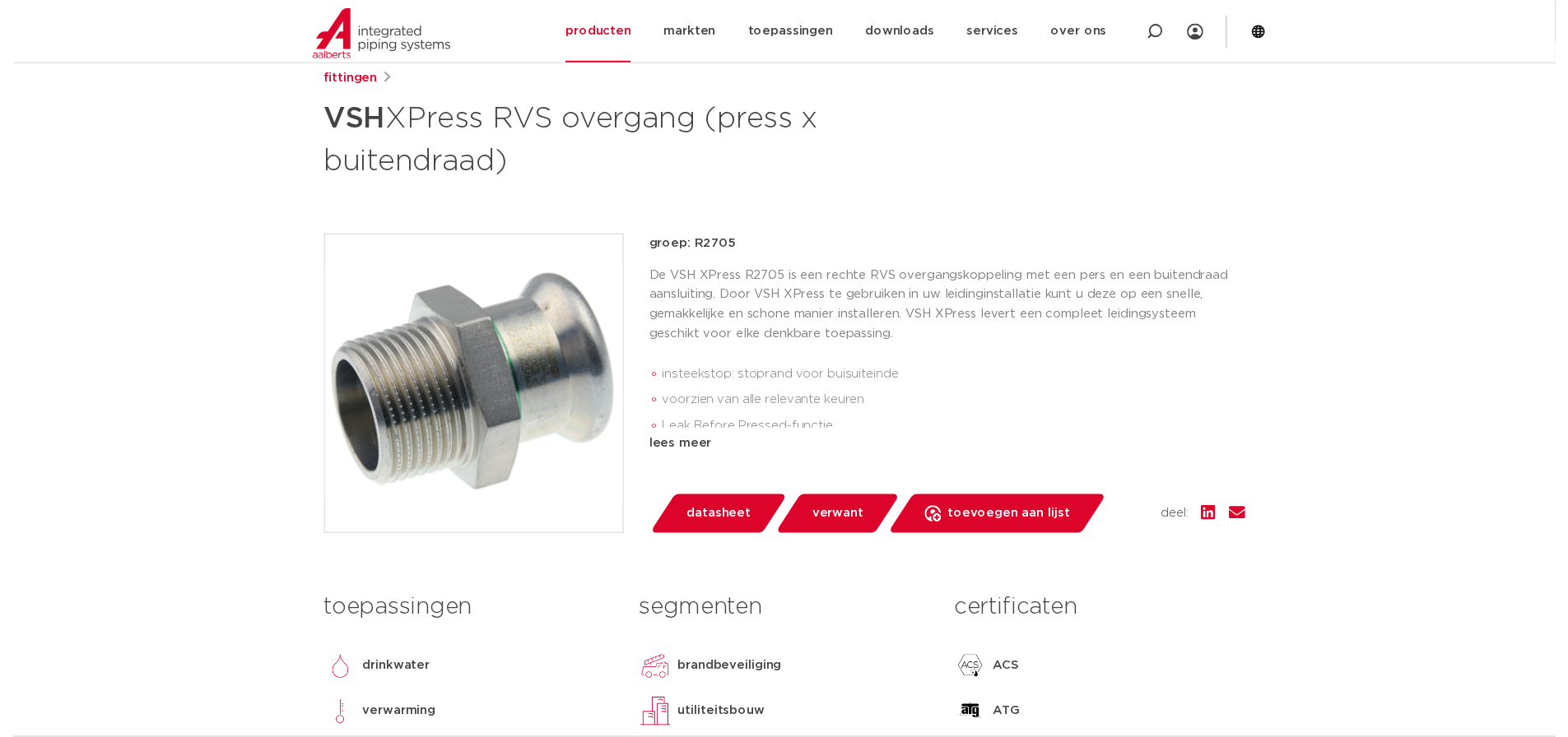
scroll to position [246, 0]
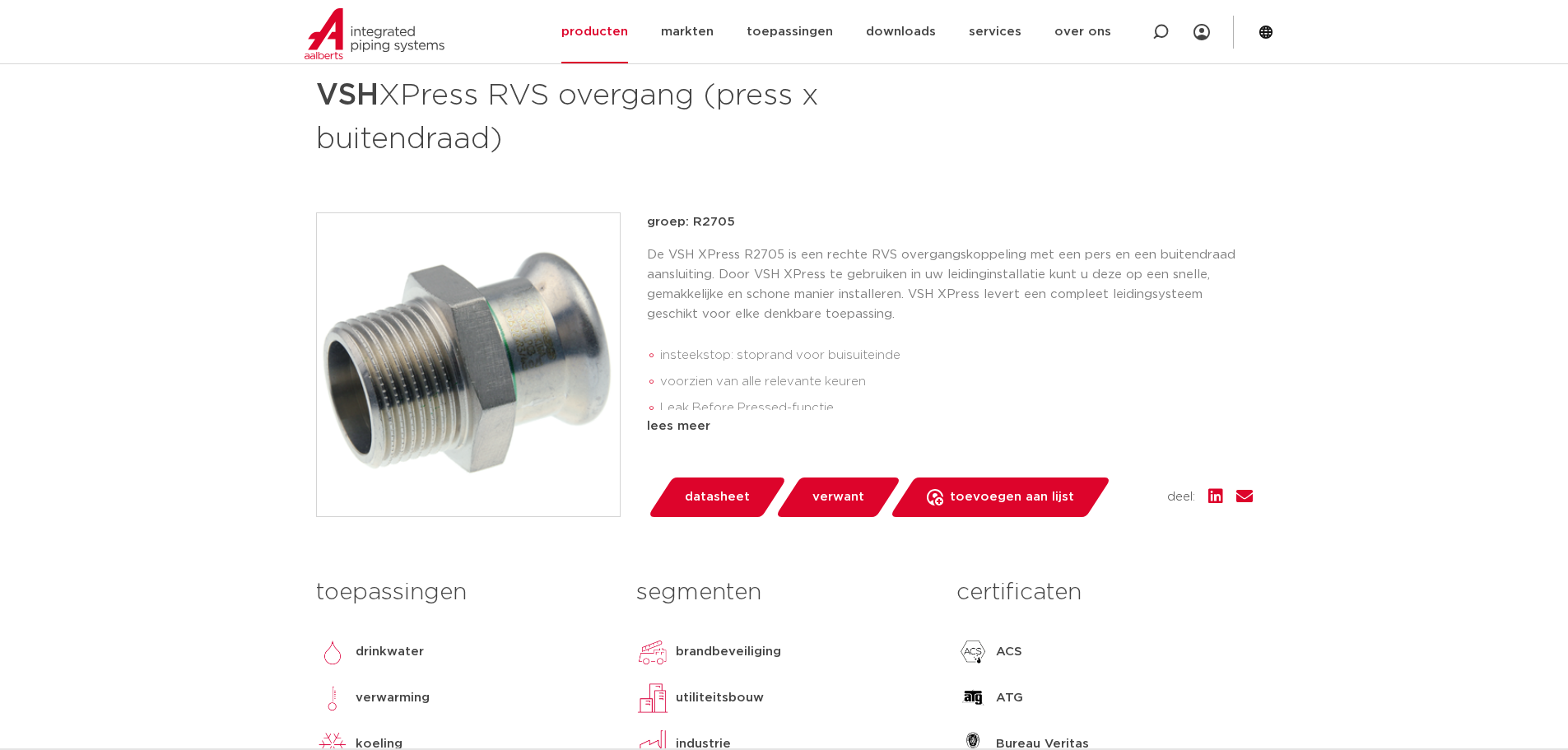
click at [711, 495] on span "datasheet" at bounding box center [717, 497] width 65 height 27
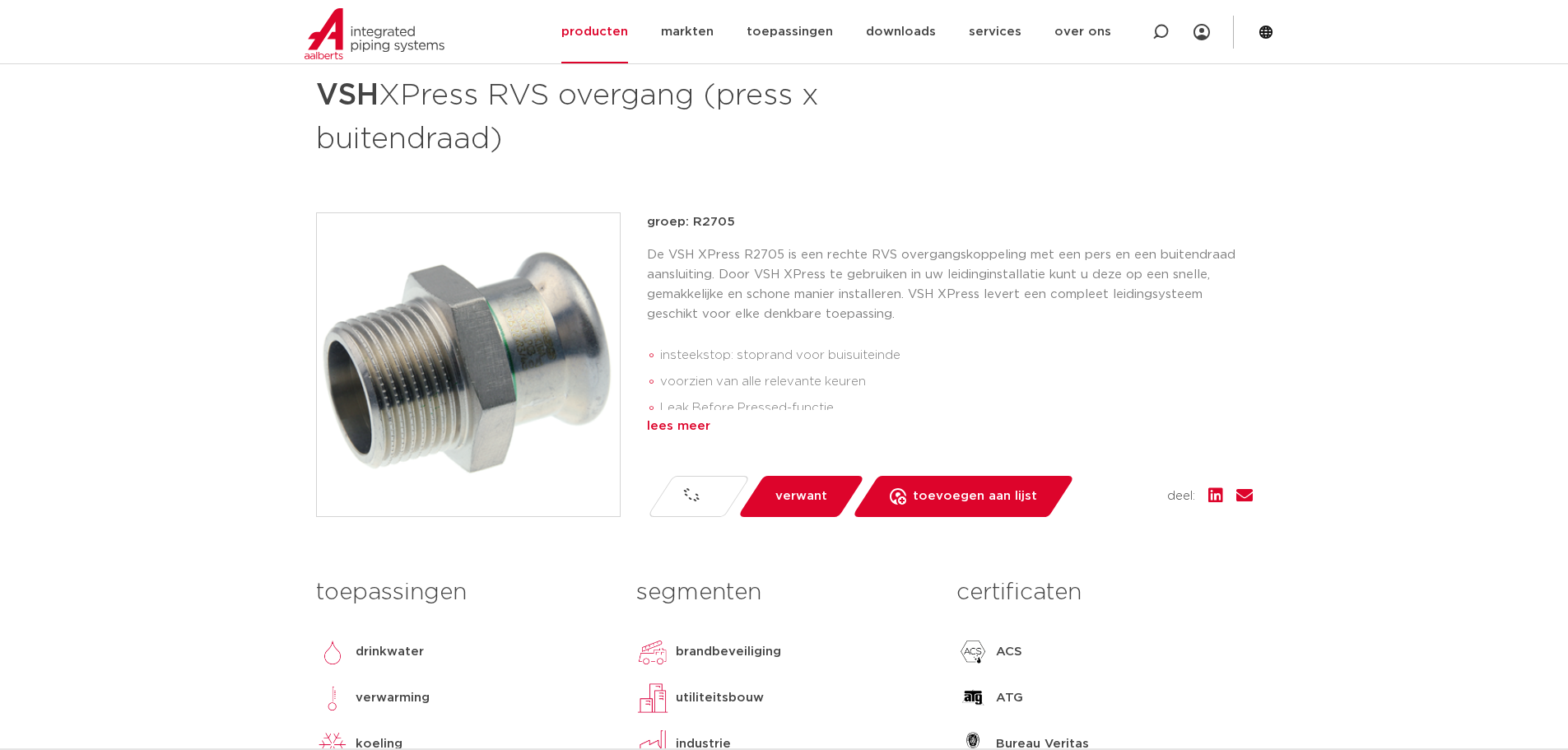
click at [687, 424] on div "lees meer" at bounding box center [949, 426] width 606 height 20
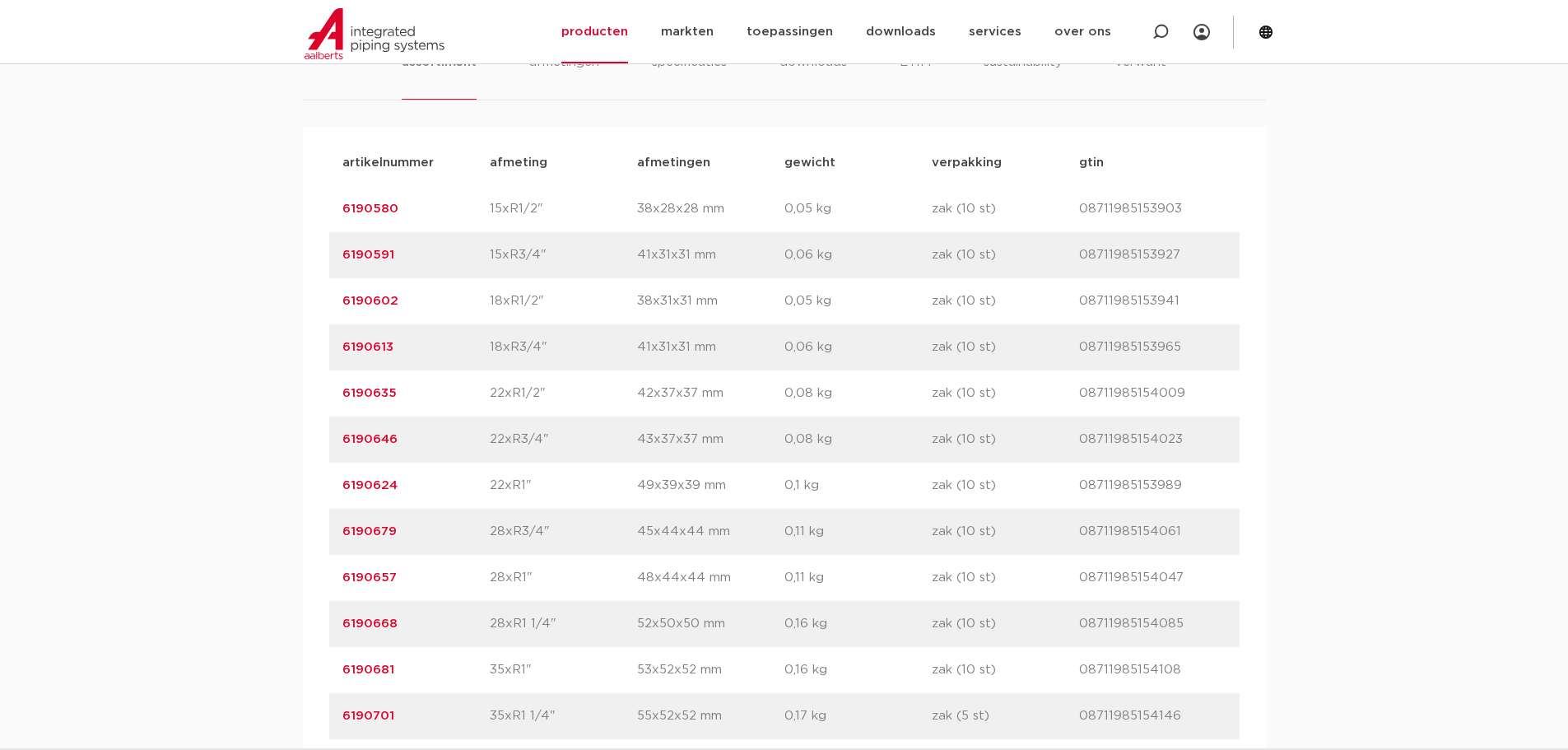
click at [378, 203] on link "6190580" at bounding box center [370, 208] width 56 height 13
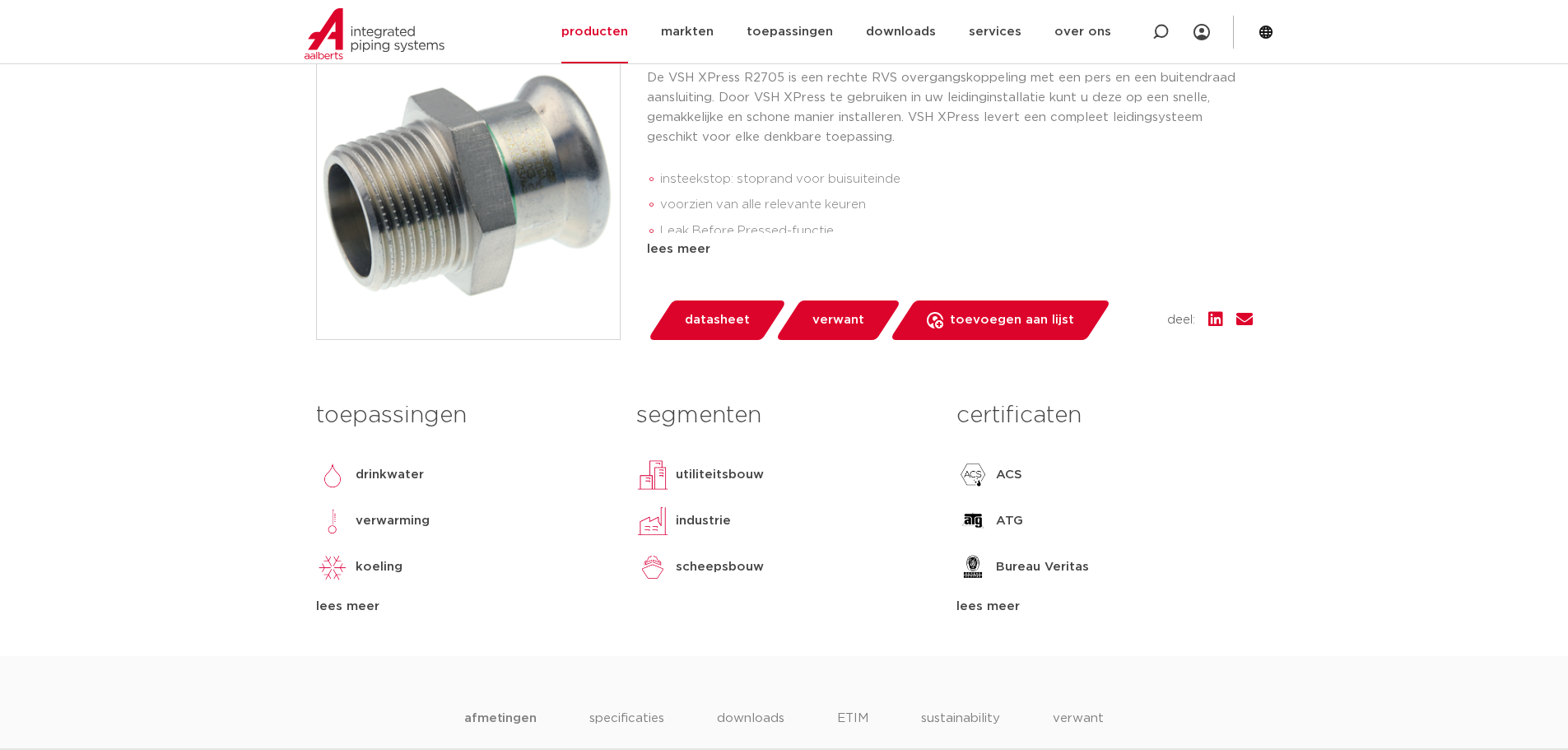
scroll to position [411, 0]
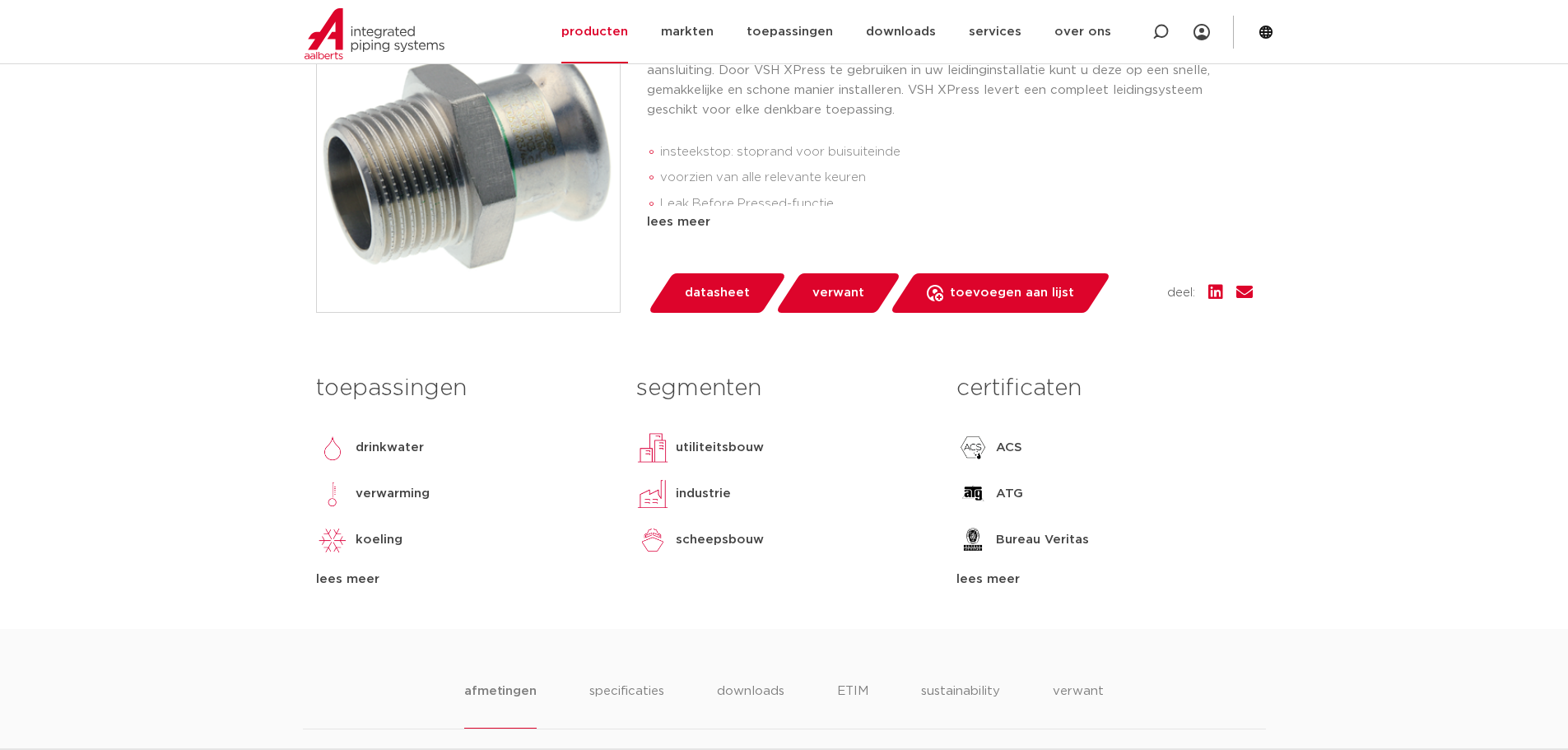
click at [1002, 580] on div "lees meer" at bounding box center [1104, 579] width 296 height 20
click at [352, 580] on div "lees meer" at bounding box center [463, 579] width 296 height 20
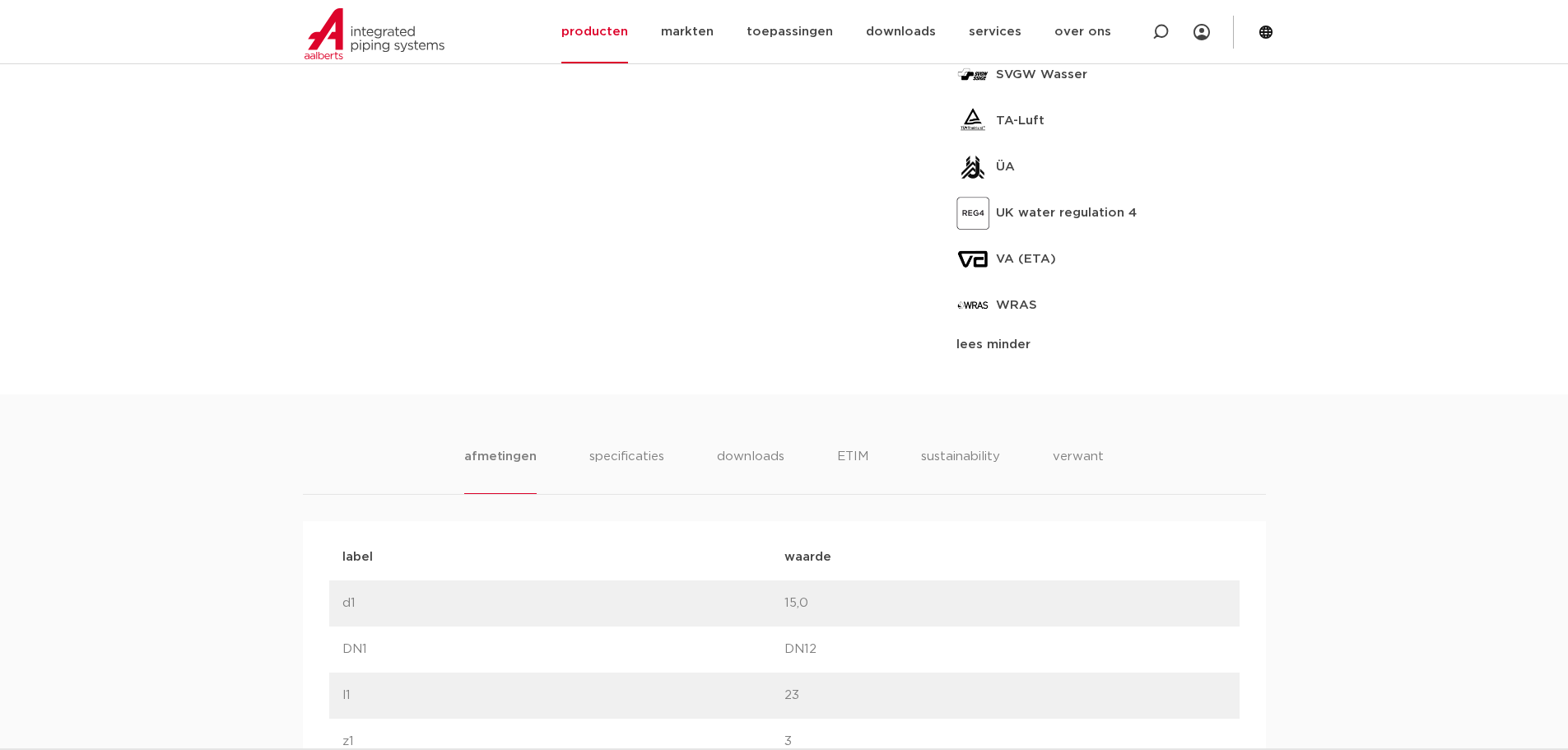
scroll to position [1481, 0]
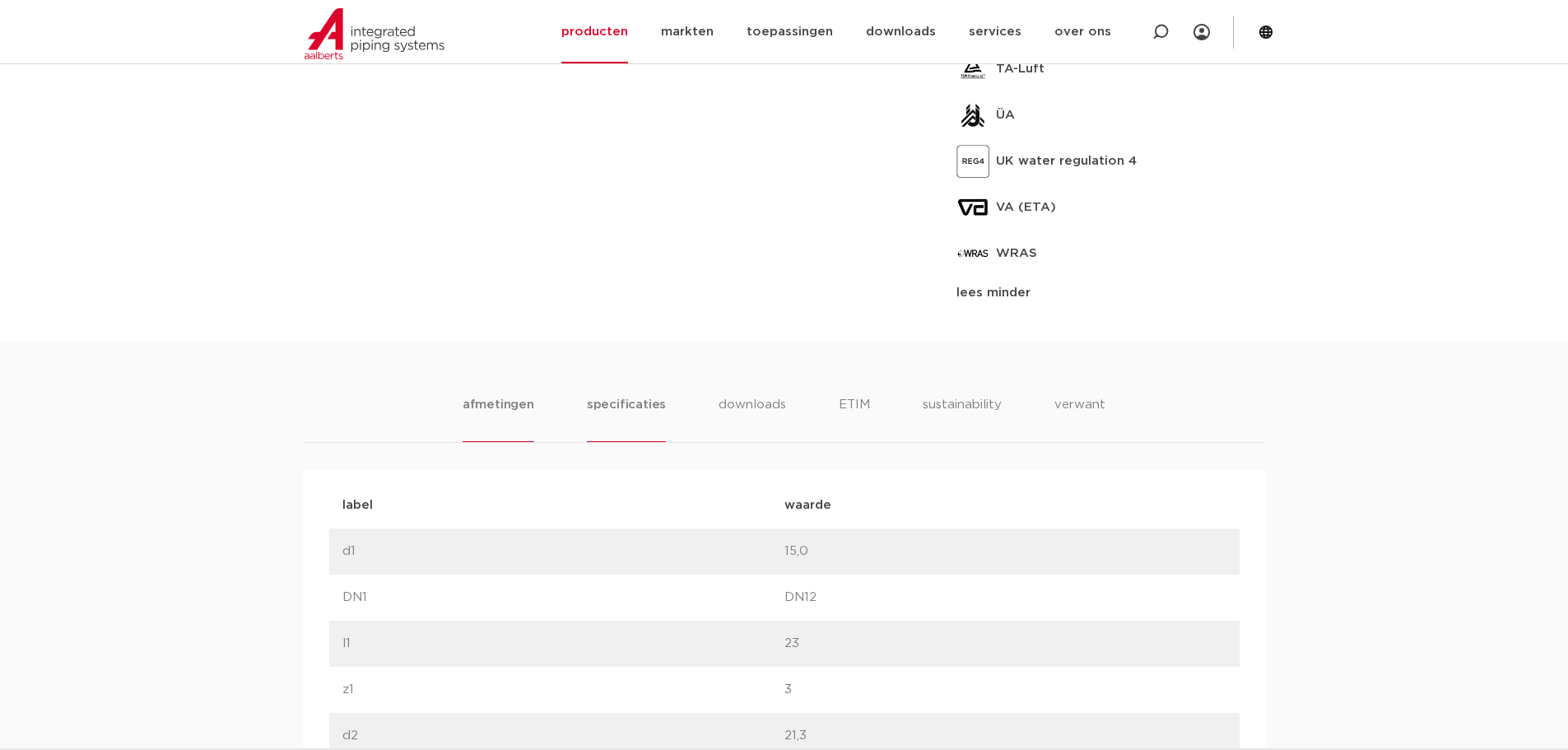
click at [631, 398] on li "specificaties" at bounding box center [626, 418] width 79 height 47
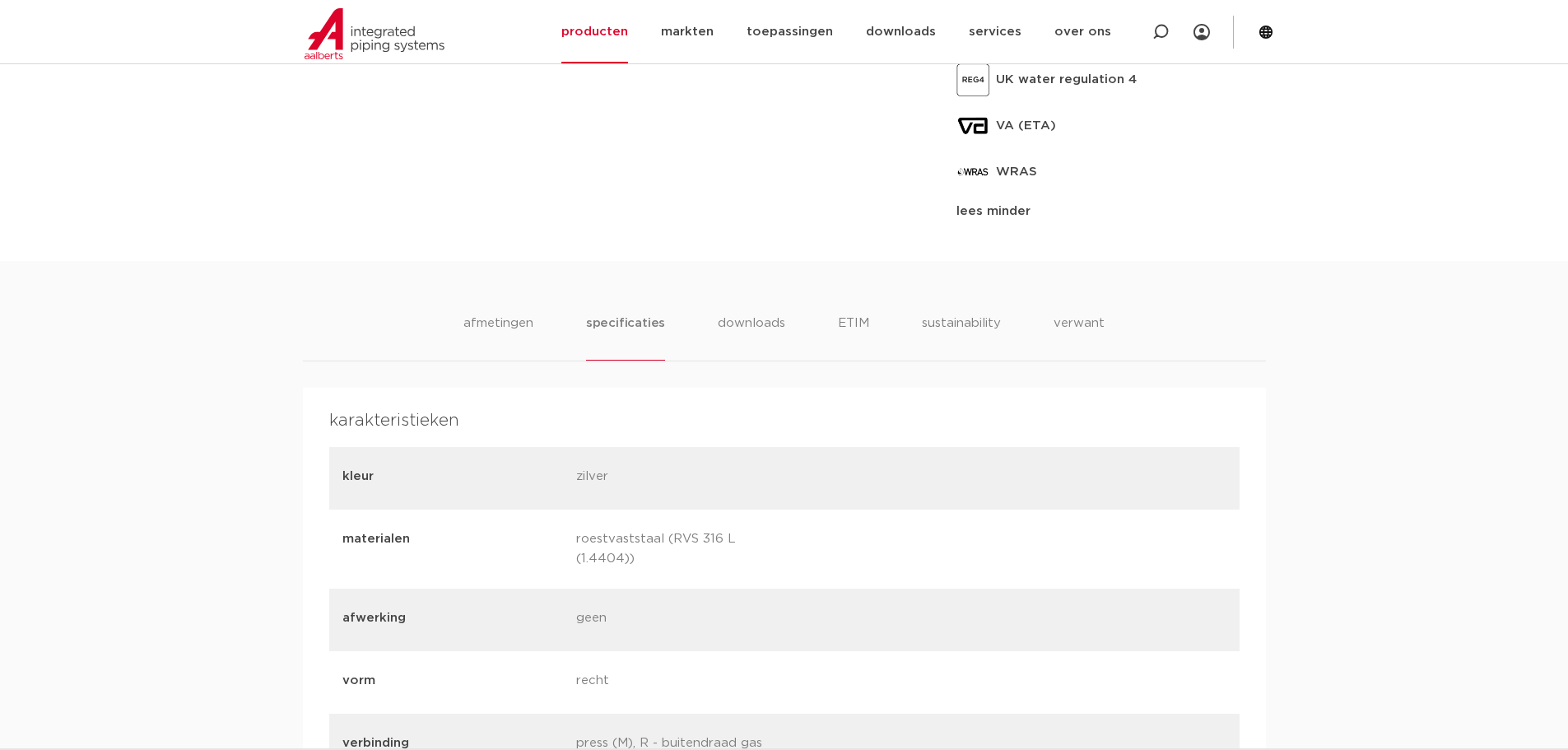
scroll to position [1564, 0]
click at [747, 318] on li "downloads" at bounding box center [752, 337] width 69 height 47
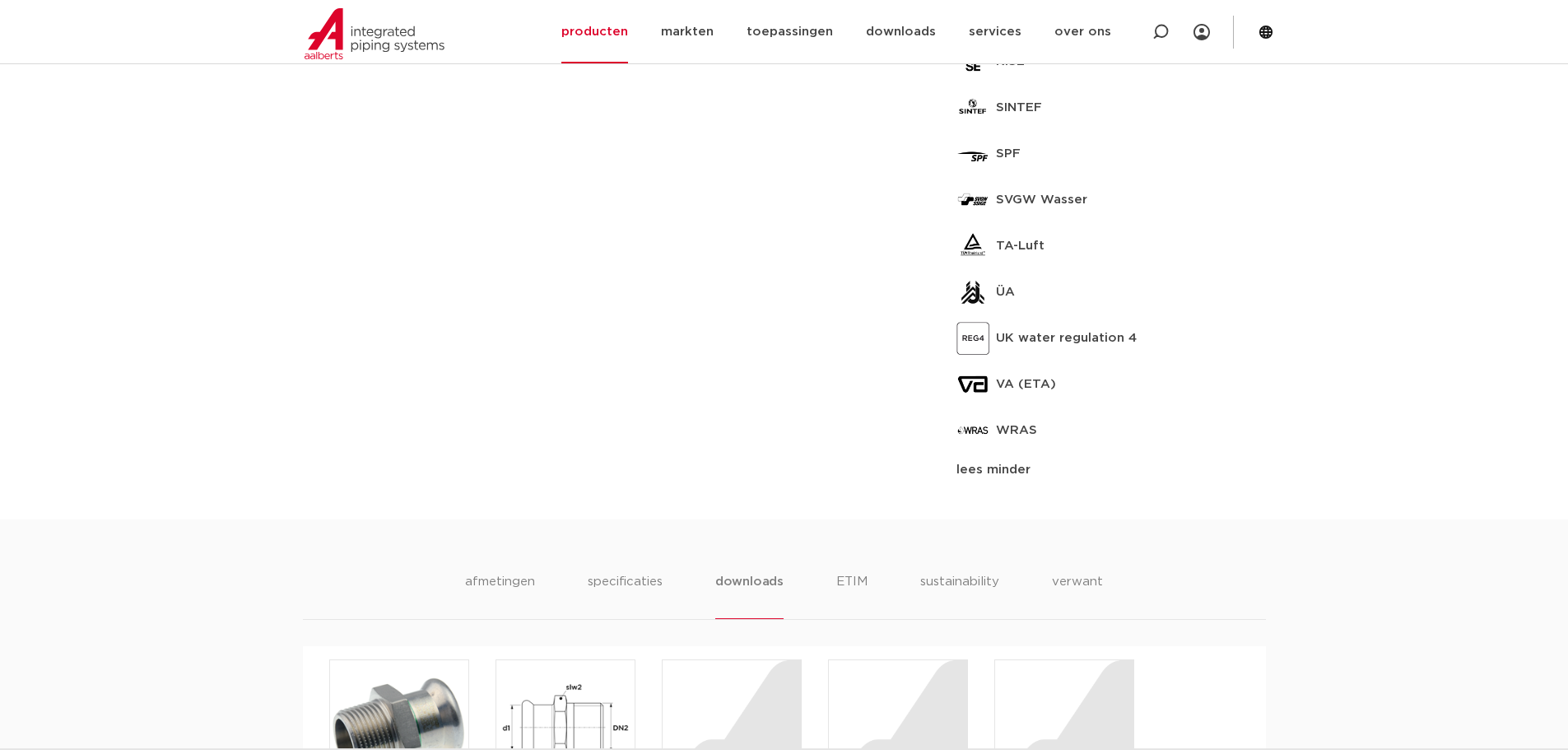
scroll to position [1481, 0]
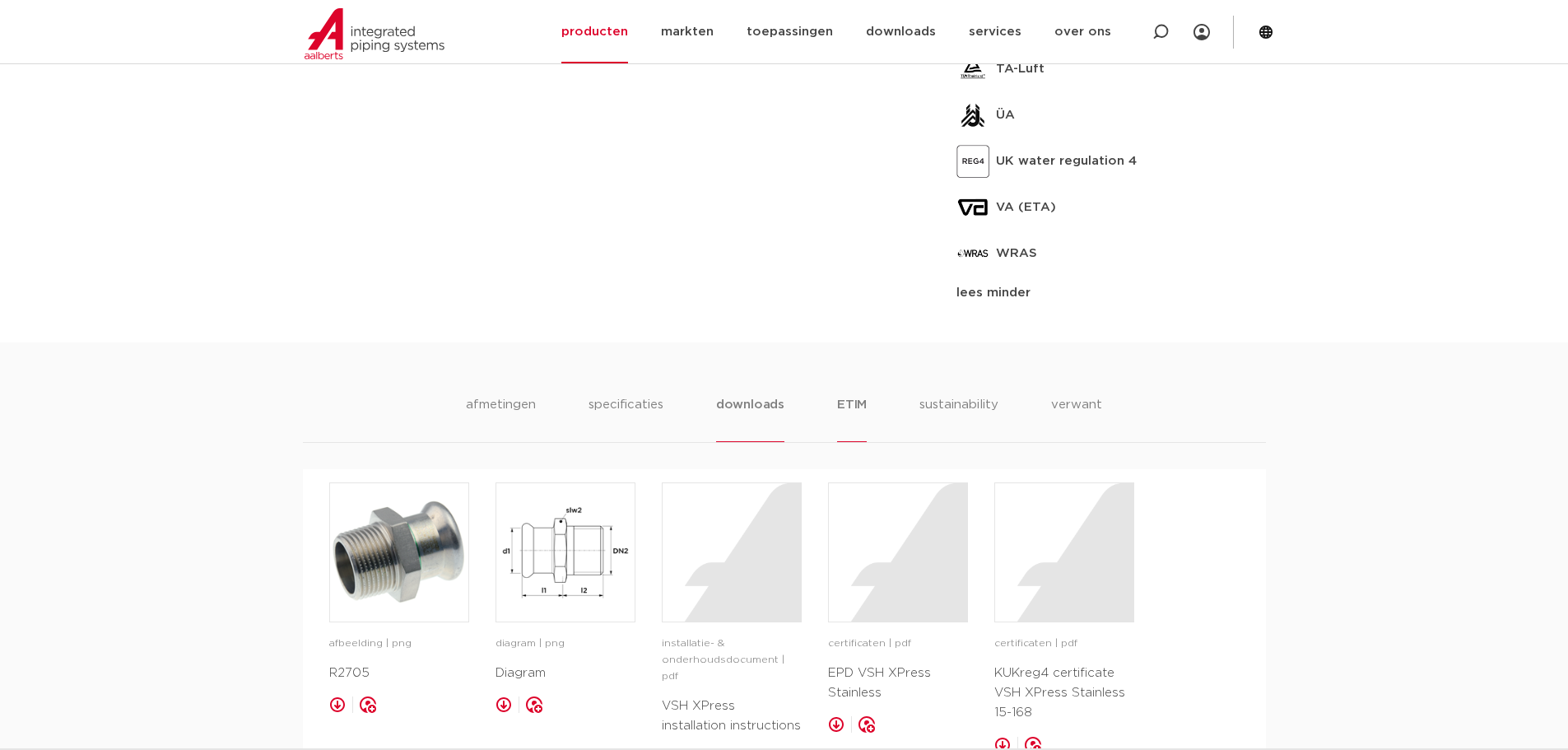
click at [843, 406] on li "ETIM" at bounding box center [851, 418] width 29 height 47
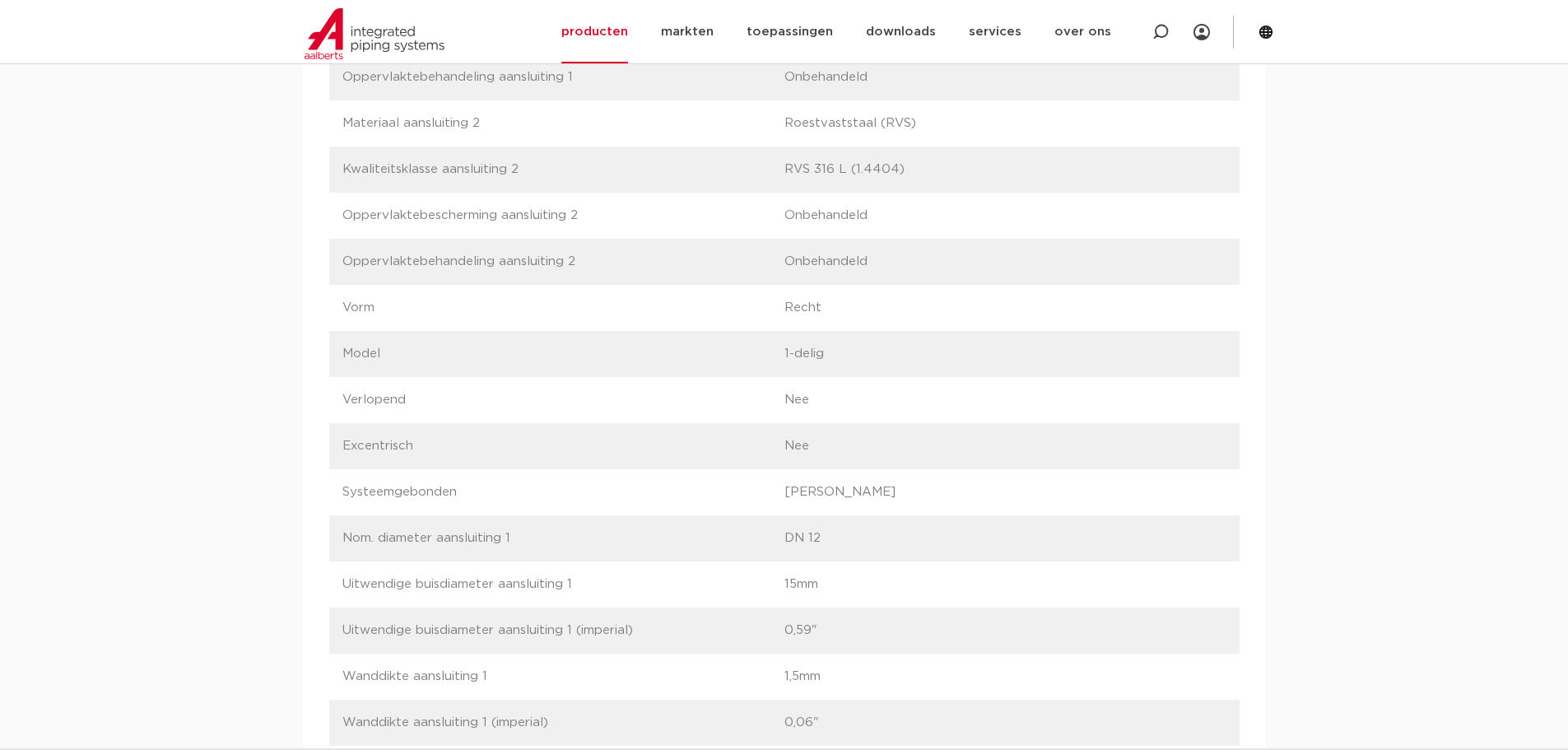
scroll to position [1645, 0]
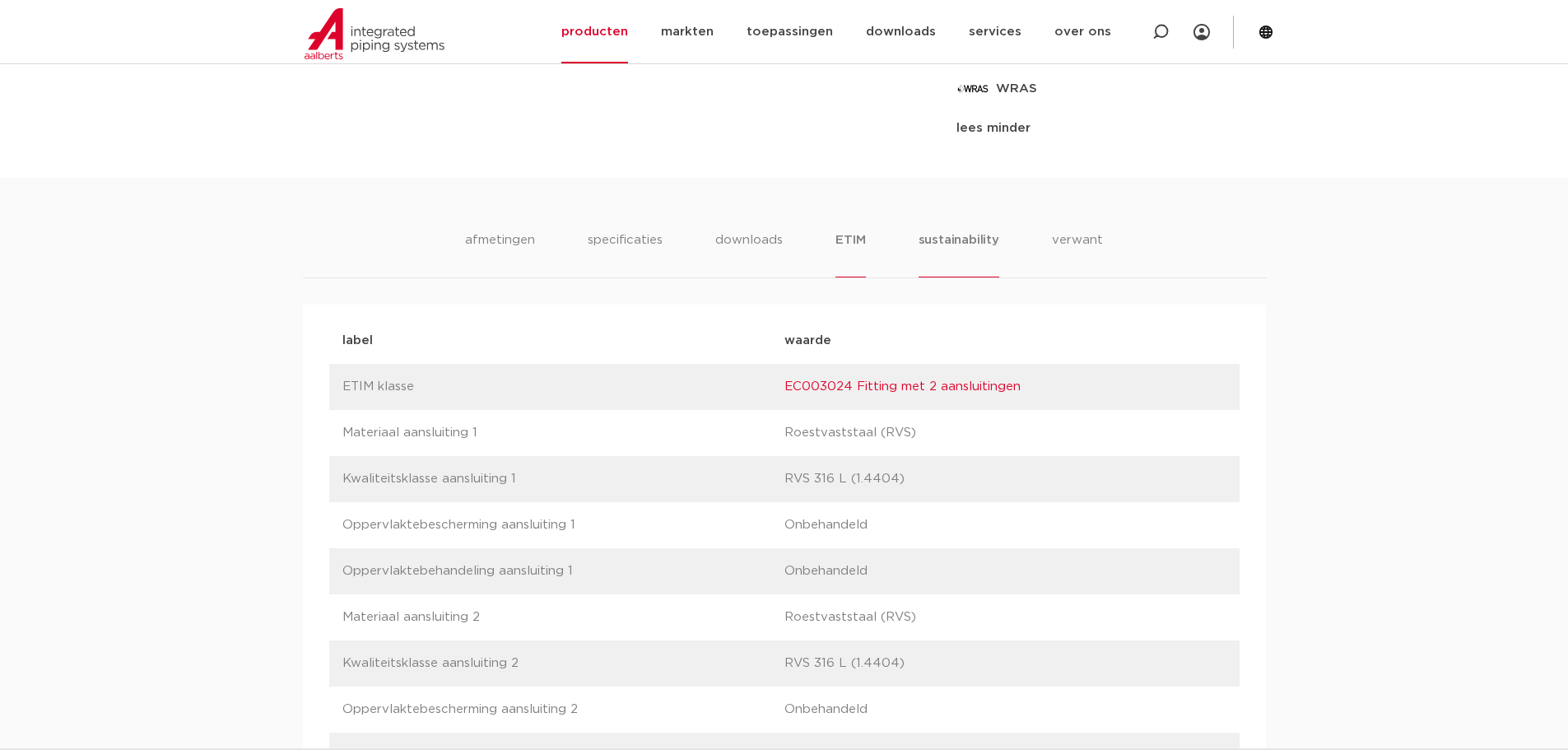
click at [990, 239] on li "sustainability" at bounding box center [958, 254] width 81 height 47
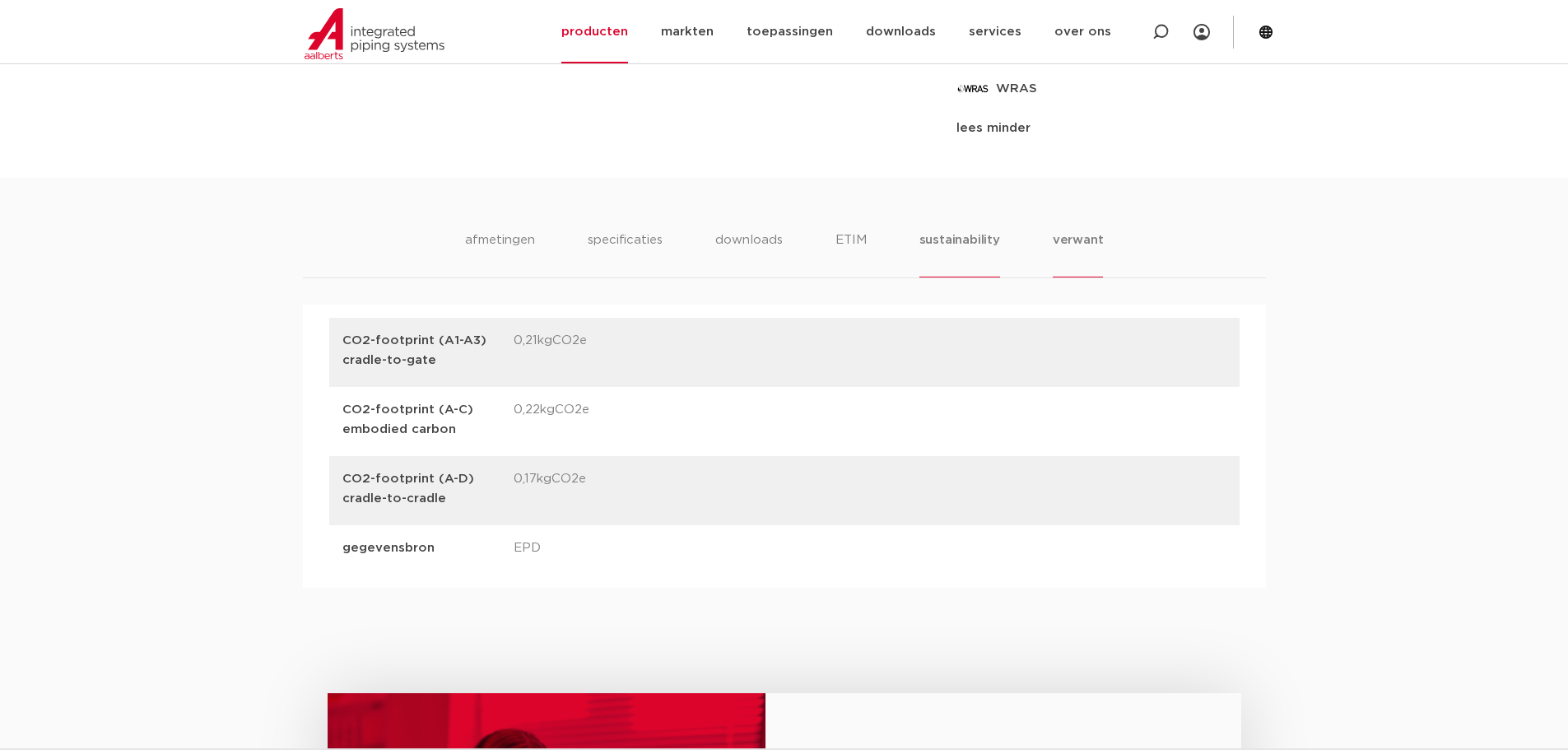
click at [1085, 244] on li "verwant" at bounding box center [1078, 254] width 51 height 47
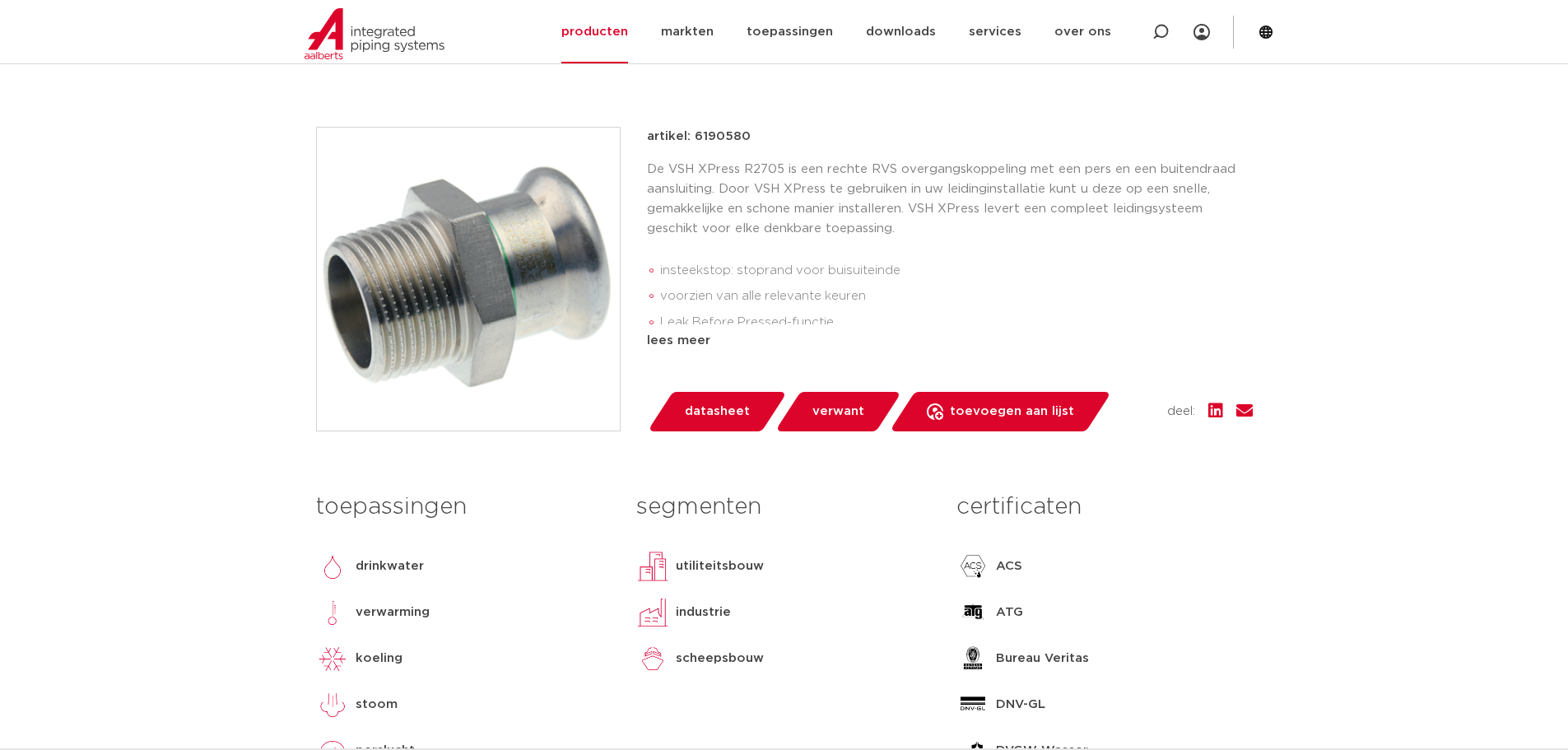
scroll to position [0, 0]
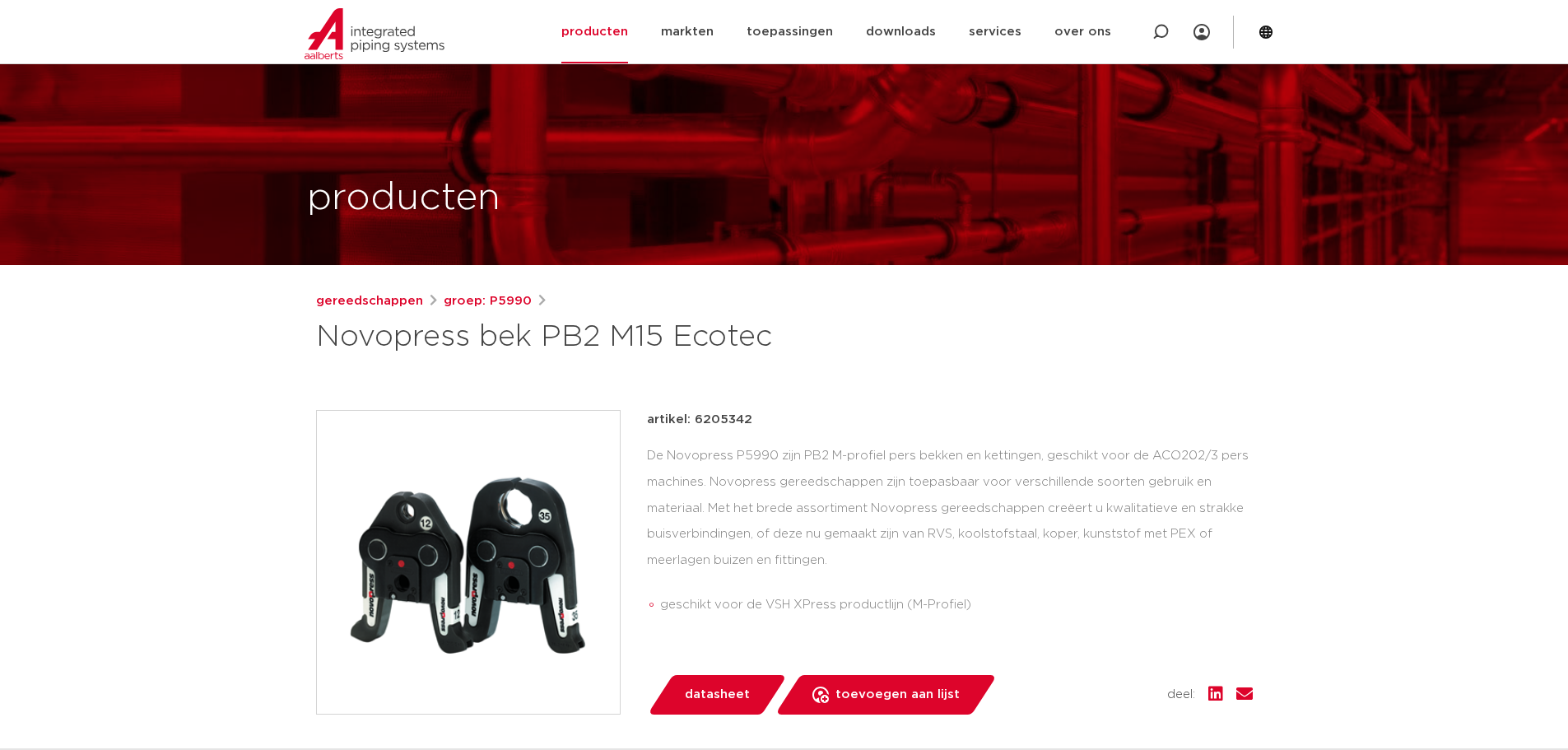
scroll to position [82, 0]
